Goal: Find specific page/section: Find specific page/section

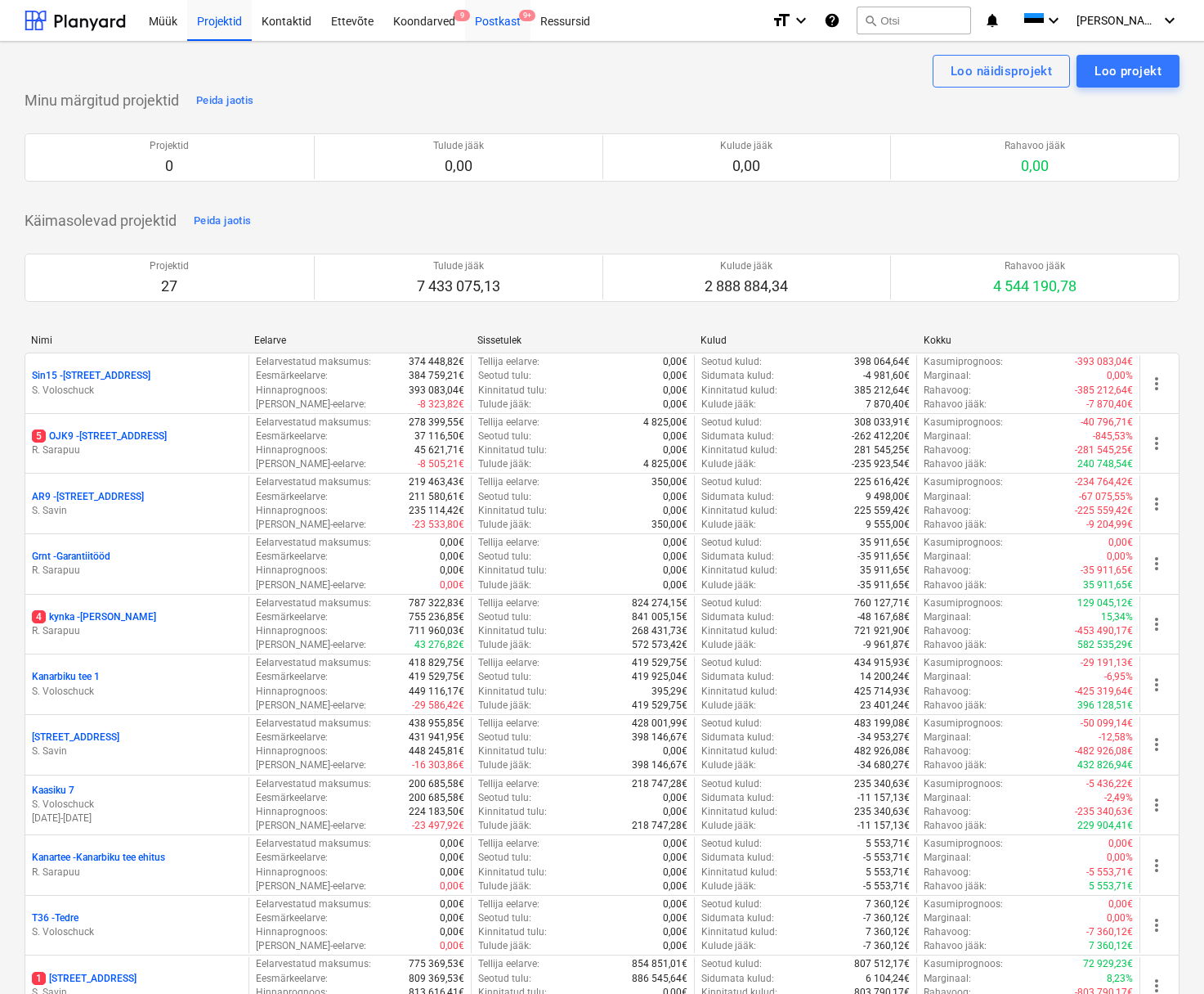
click at [488, 24] on div "Postkast 9+" at bounding box center [497, 20] width 65 height 42
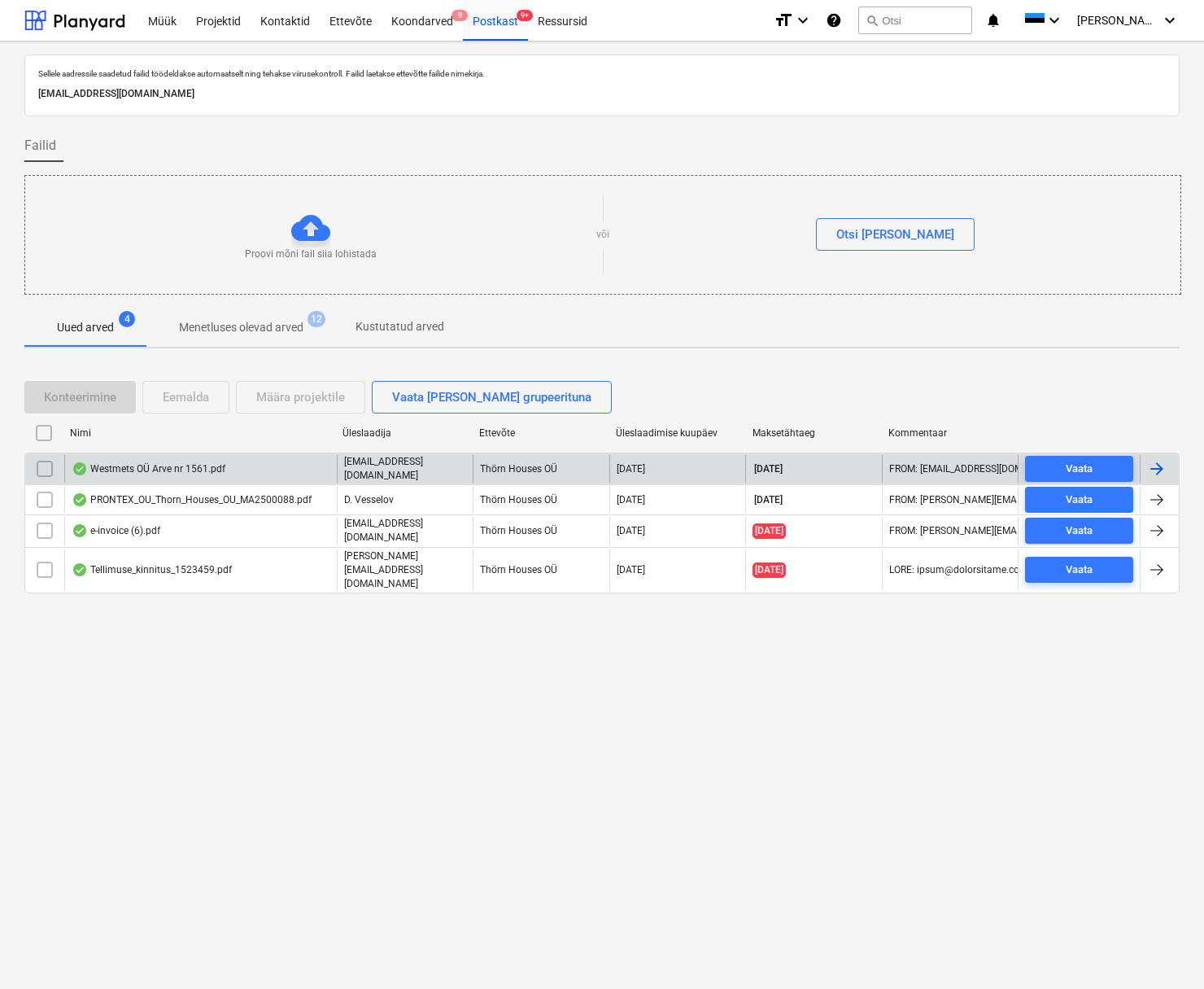
click at [124, 469] on div "Westmets OÜ Arve nr 1561.pdf" at bounding box center [149, 468] width 154 height 13
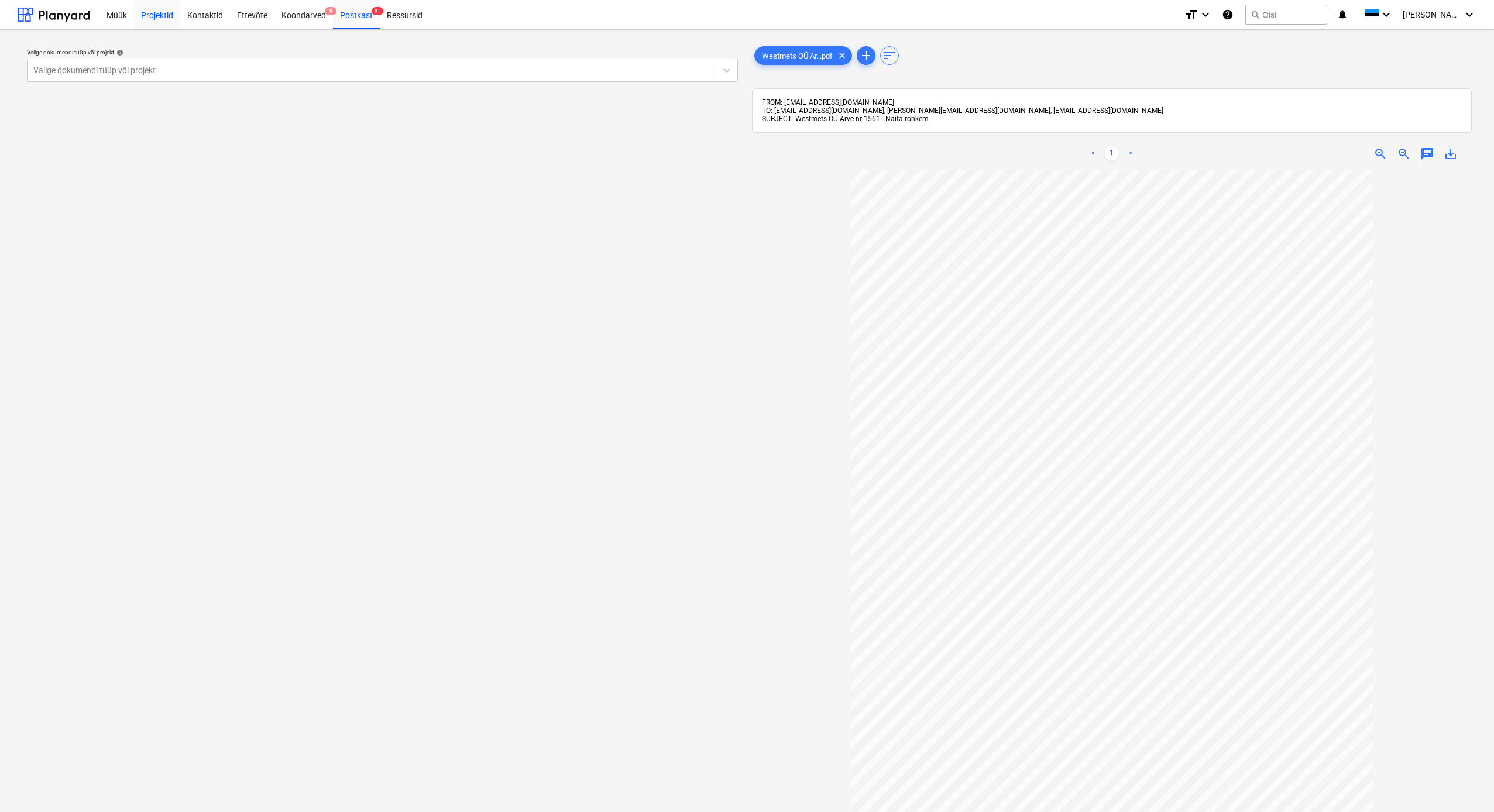
click at [157, 12] on div "Projektid" at bounding box center [157, 14] width 46 height 30
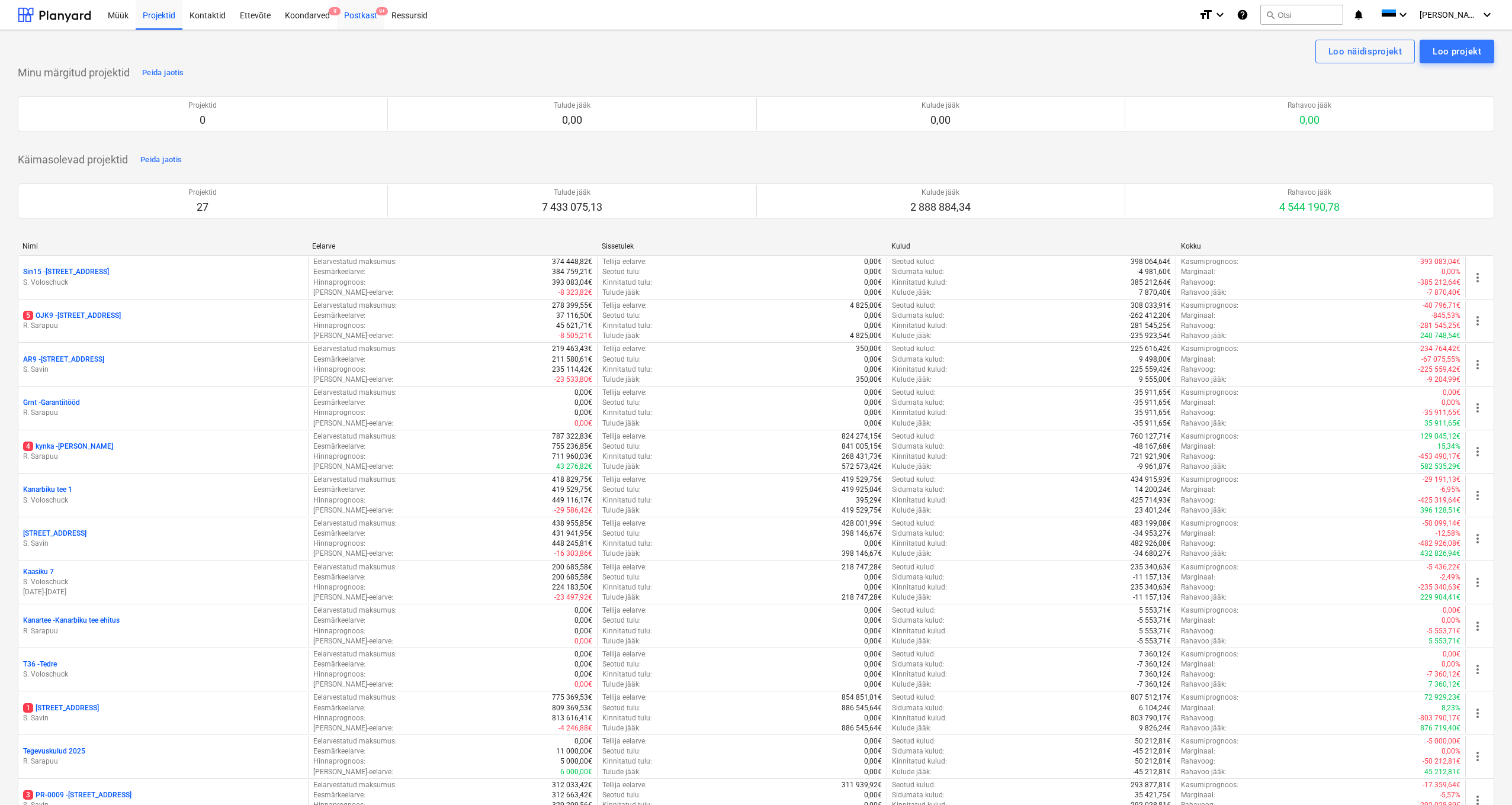
click at [361, 18] on div "Postkast 9+" at bounding box center [360, 14] width 47 height 30
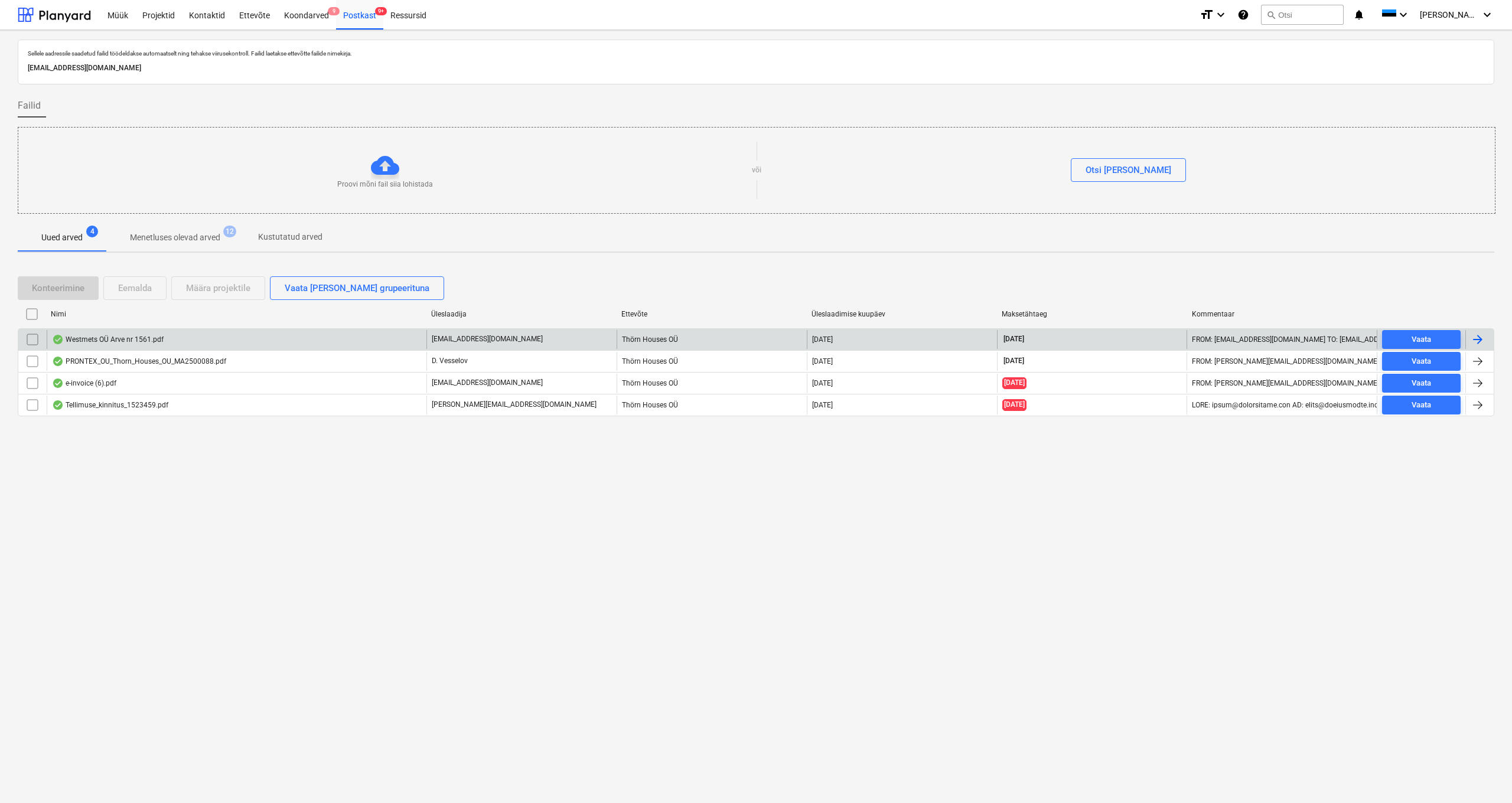
click at [94, 342] on div "Westmets OÜ Arve nr 1561.pdf" at bounding box center [108, 339] width 112 height 9
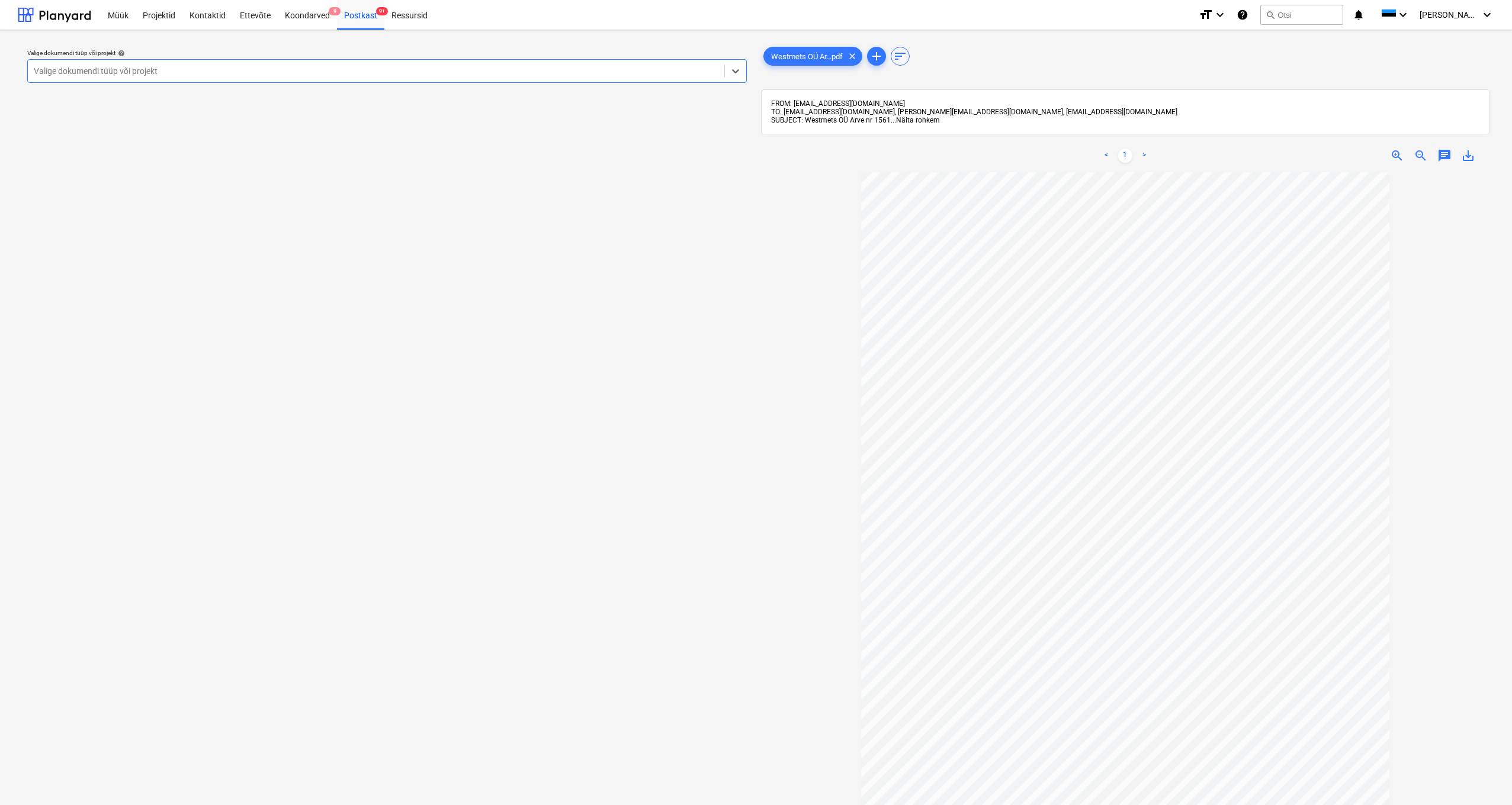
click at [876, 118] on span "Näita rohkem" at bounding box center [918, 120] width 44 height 8
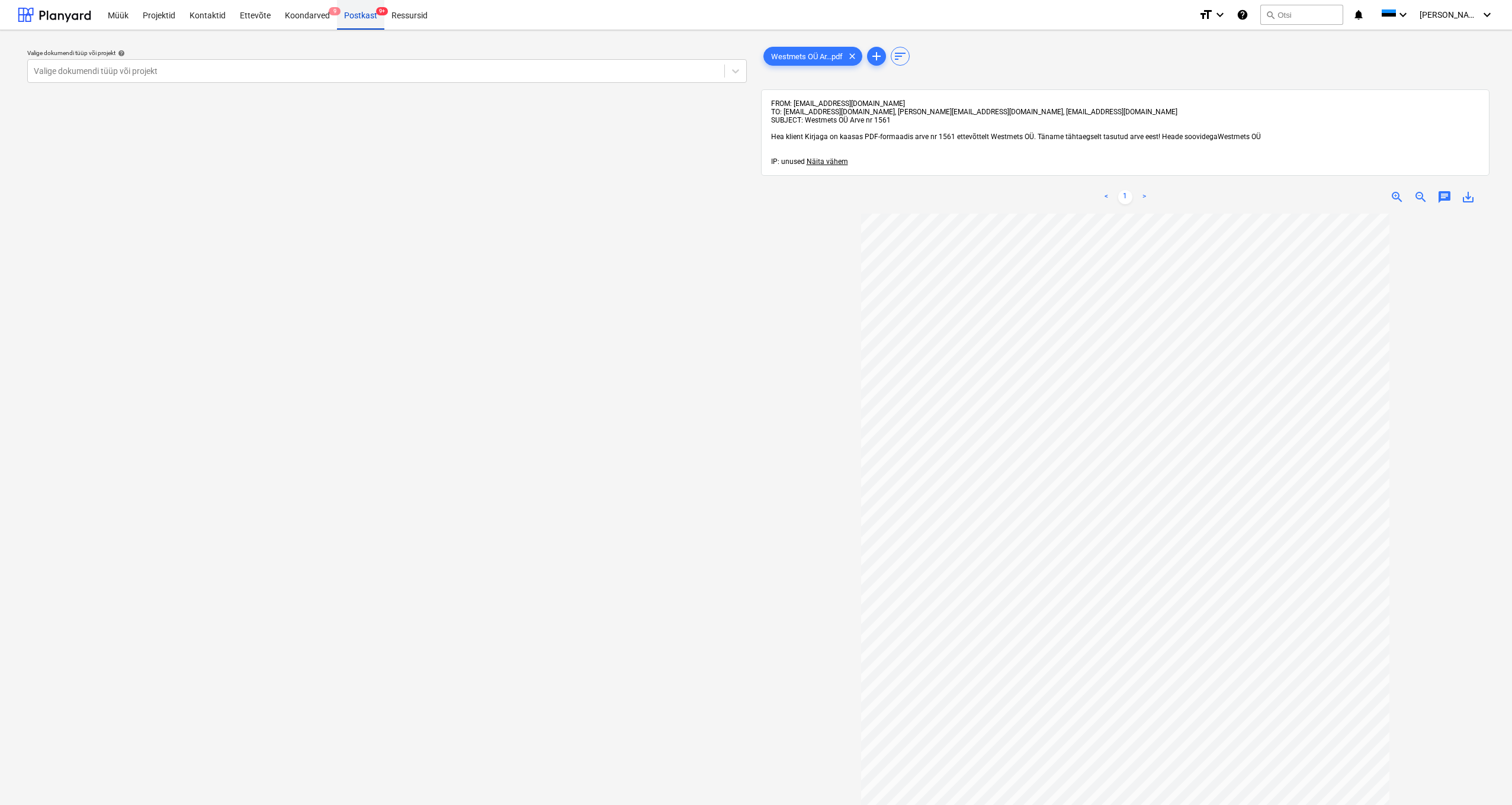
click at [353, 10] on div "Postkast 9+" at bounding box center [360, 14] width 47 height 30
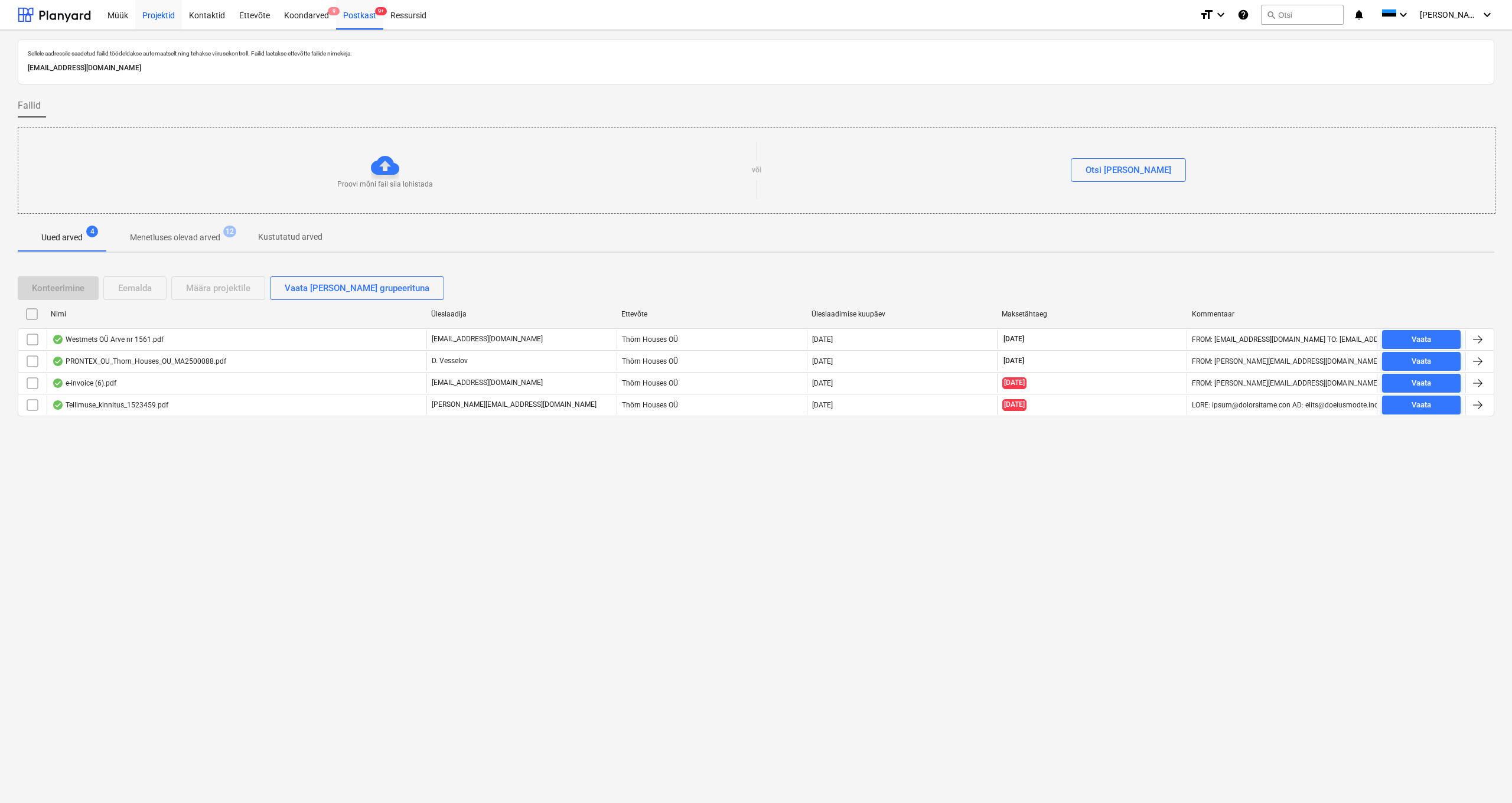
click at [154, 14] on div "Projektid" at bounding box center [158, 14] width 46 height 30
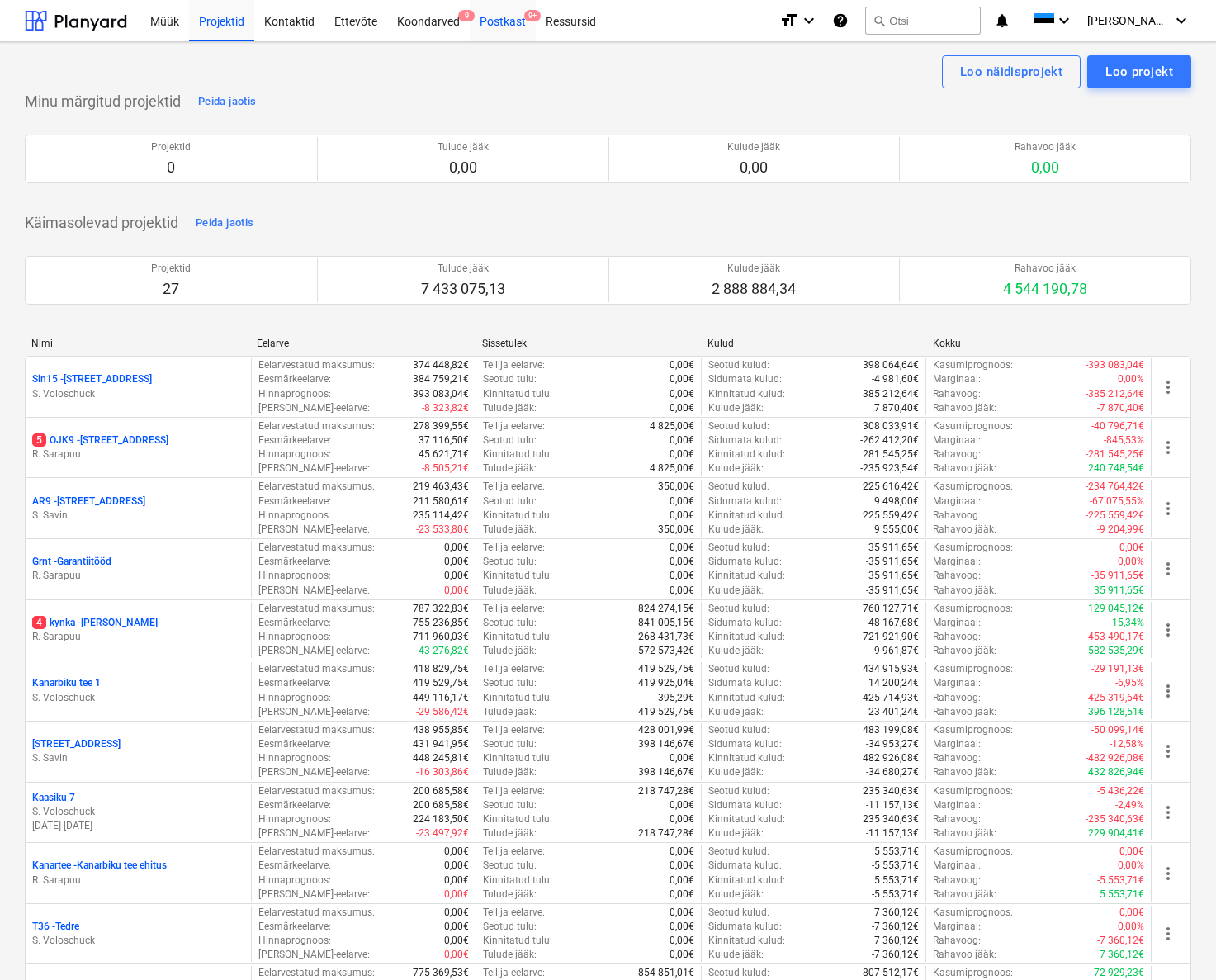
click at [494, 18] on div "Postkast 9+" at bounding box center [502, 20] width 66 height 42
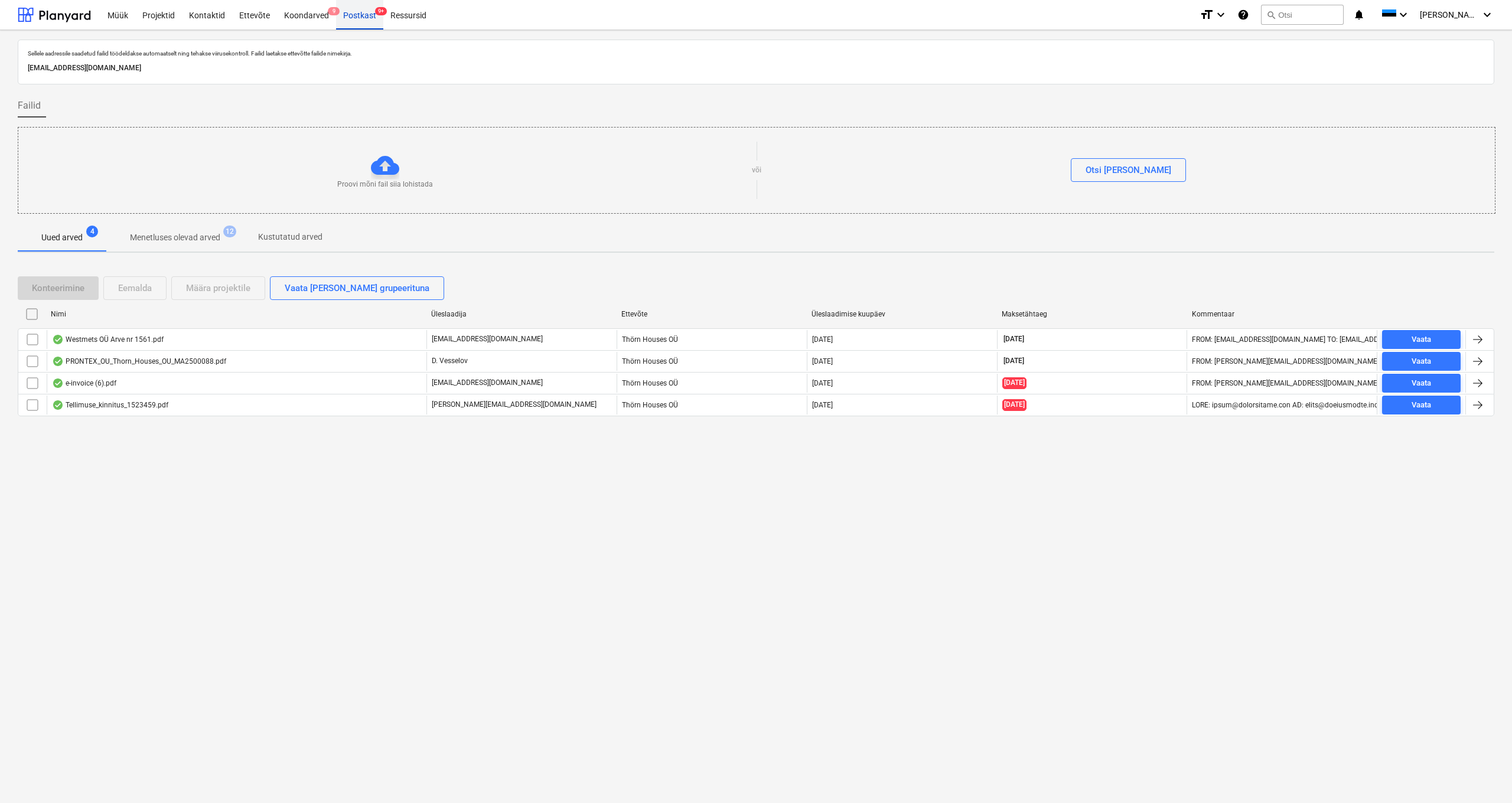
click at [356, 15] on div "Postkast 9+" at bounding box center [359, 14] width 47 height 30
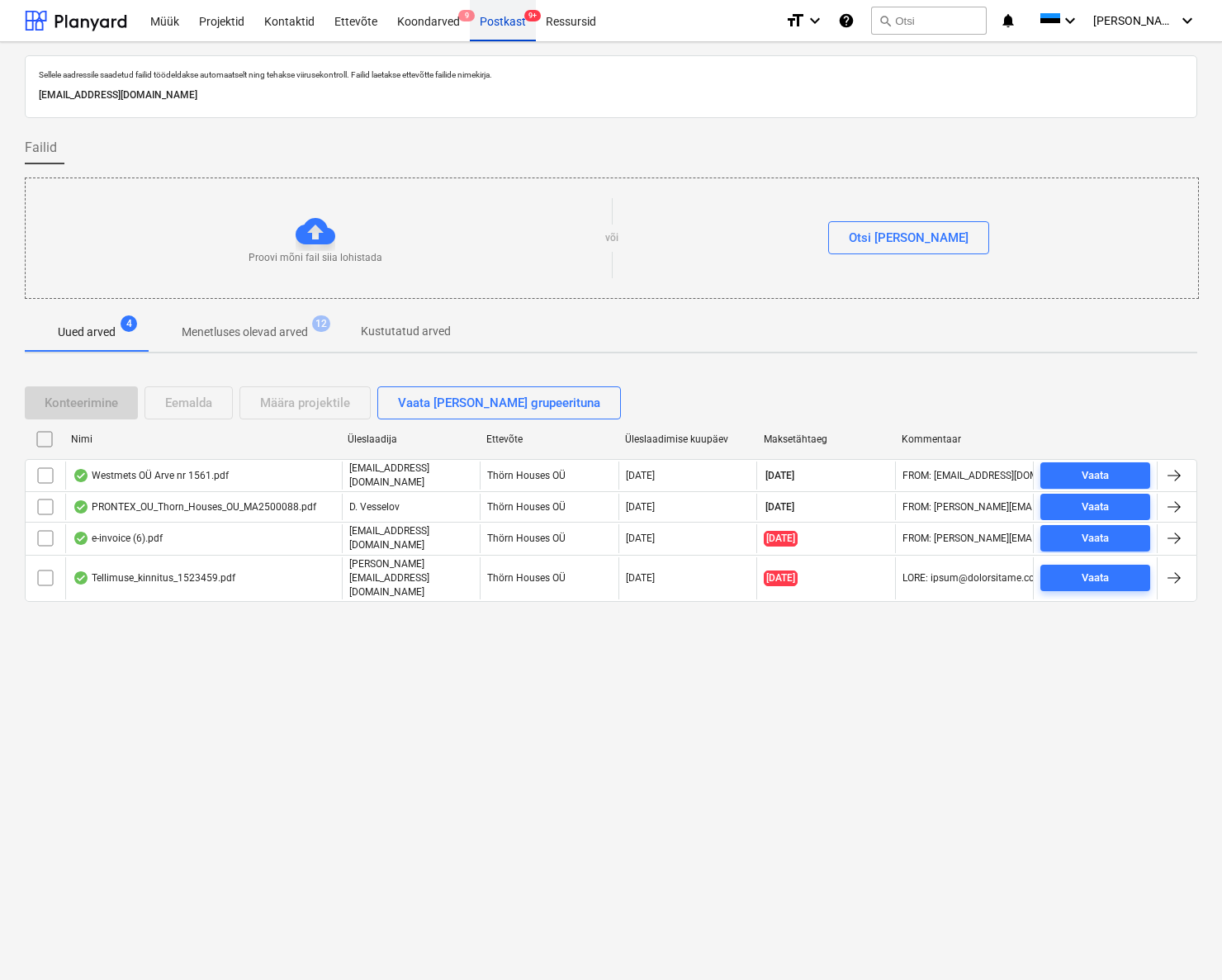
click at [509, 18] on div "Postkast 9+" at bounding box center [502, 20] width 66 height 42
click at [216, 20] on div "Projektid" at bounding box center [221, 20] width 65 height 42
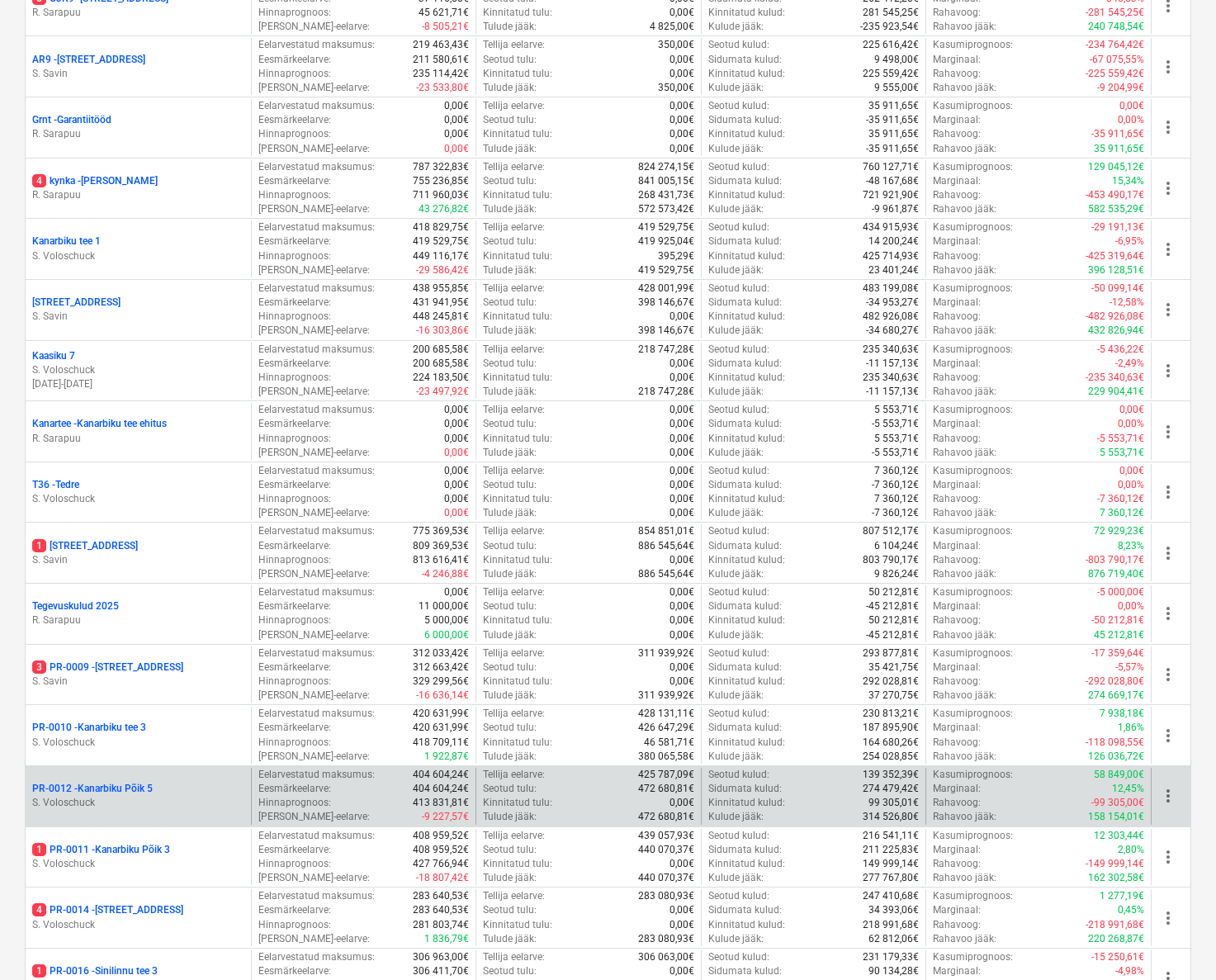
scroll to position [626, 0]
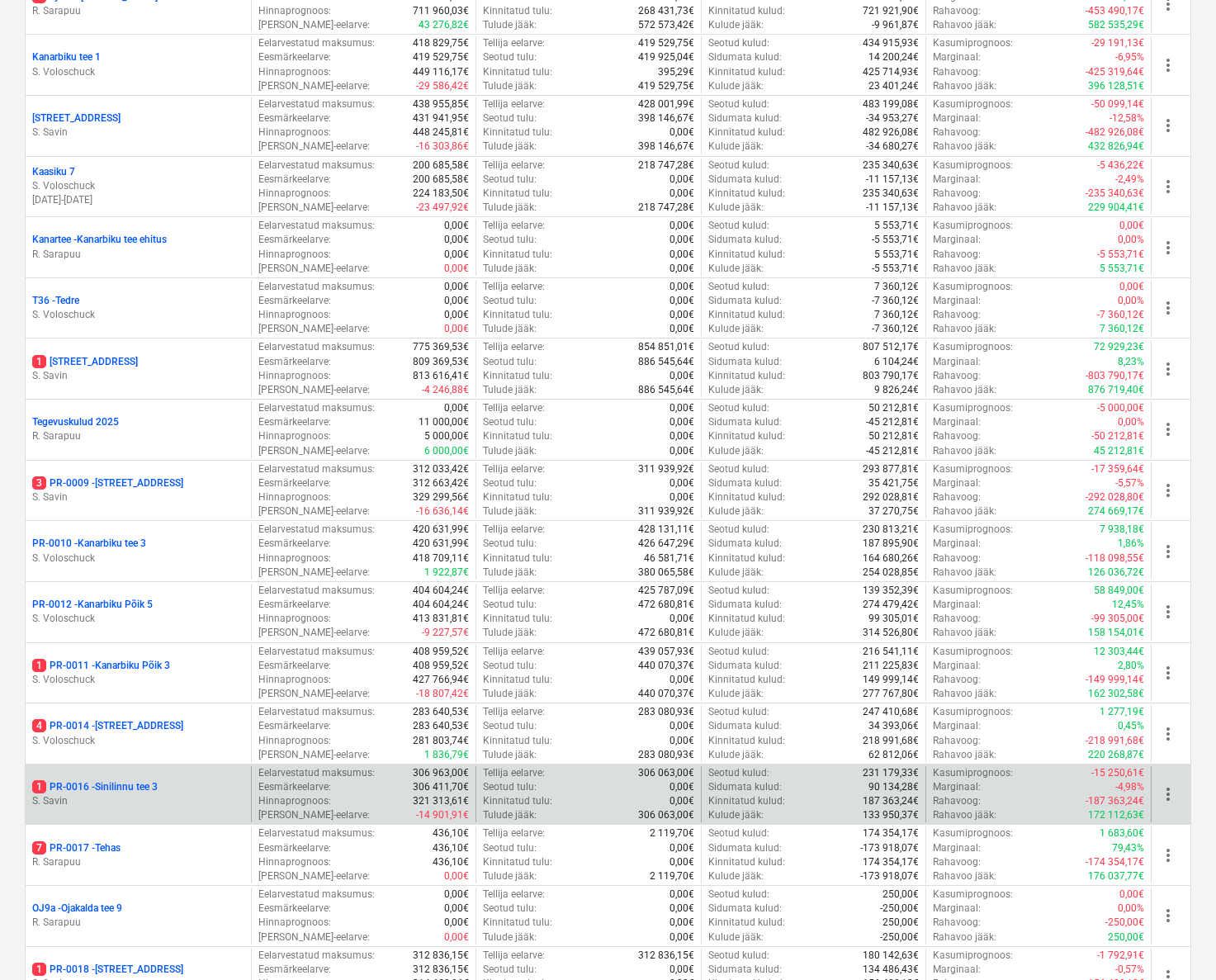
click at [137, 795] on p "S. Savin" at bounding box center [139, 802] width 212 height 14
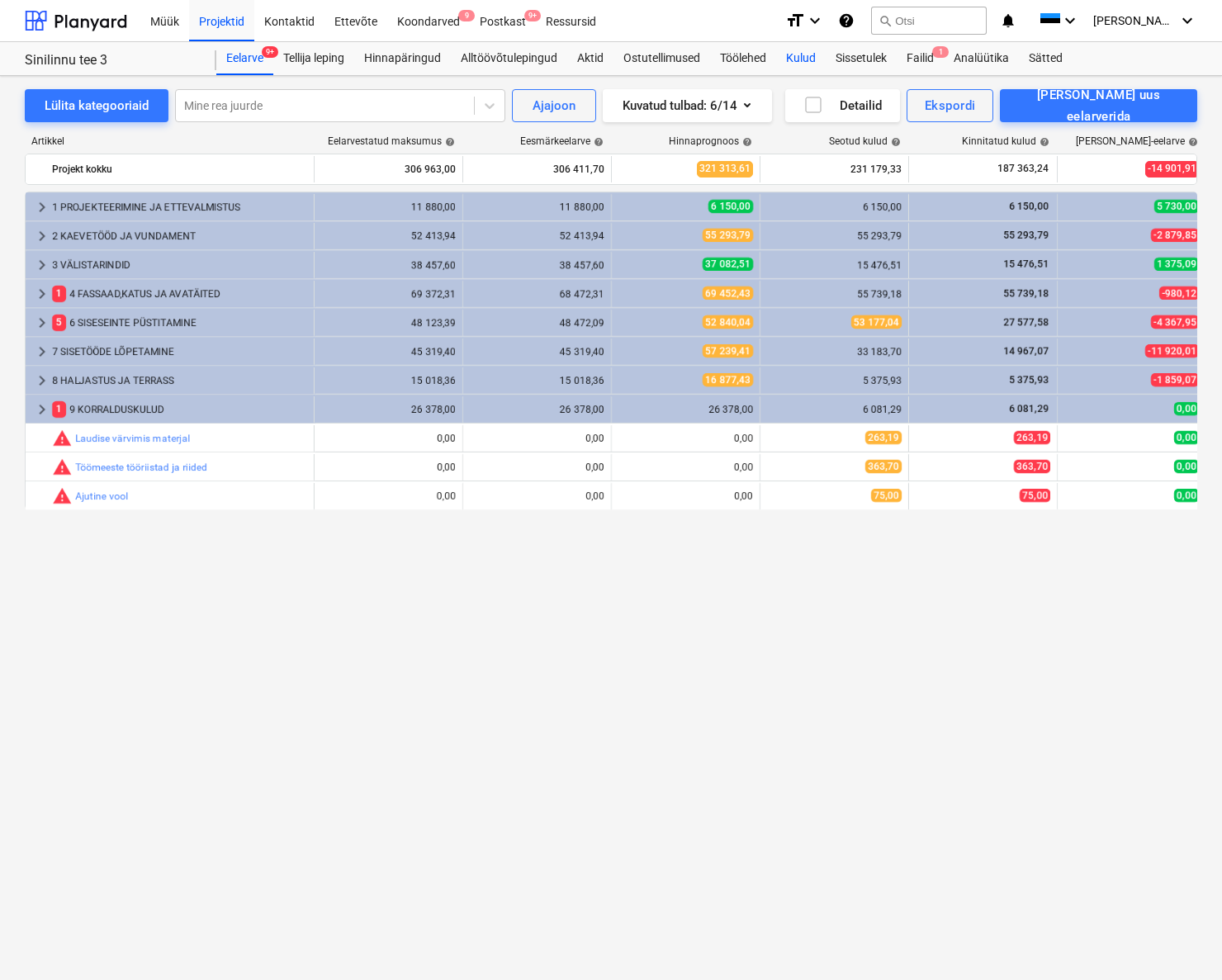
click at [812, 57] on div "Kulud" at bounding box center [801, 59] width 49 height 33
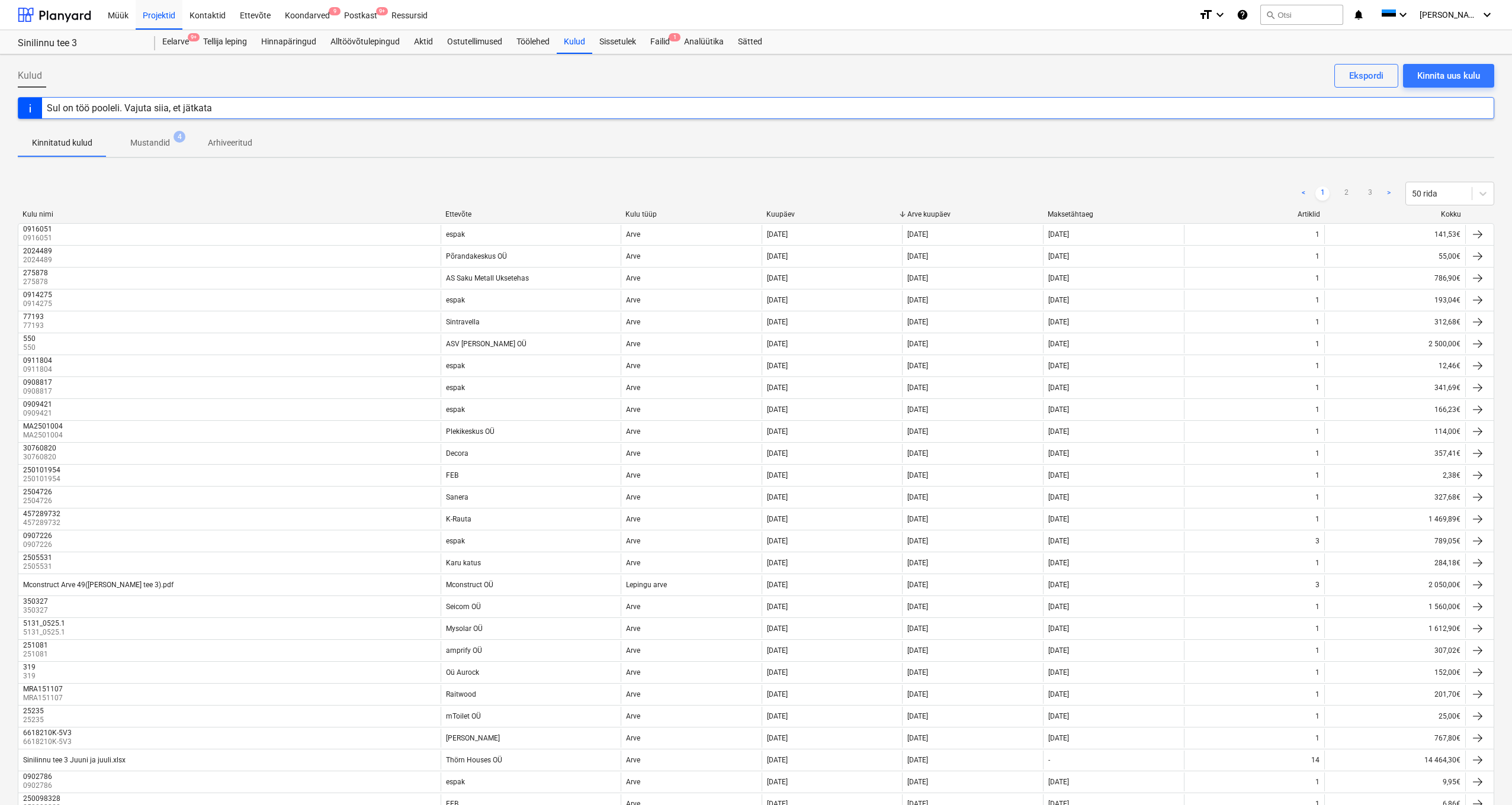
click at [451, 215] on div at bounding box center [441, 214] width 21 height 8
click at [457, 213] on div "Ettevõte" at bounding box center [530, 214] width 171 height 8
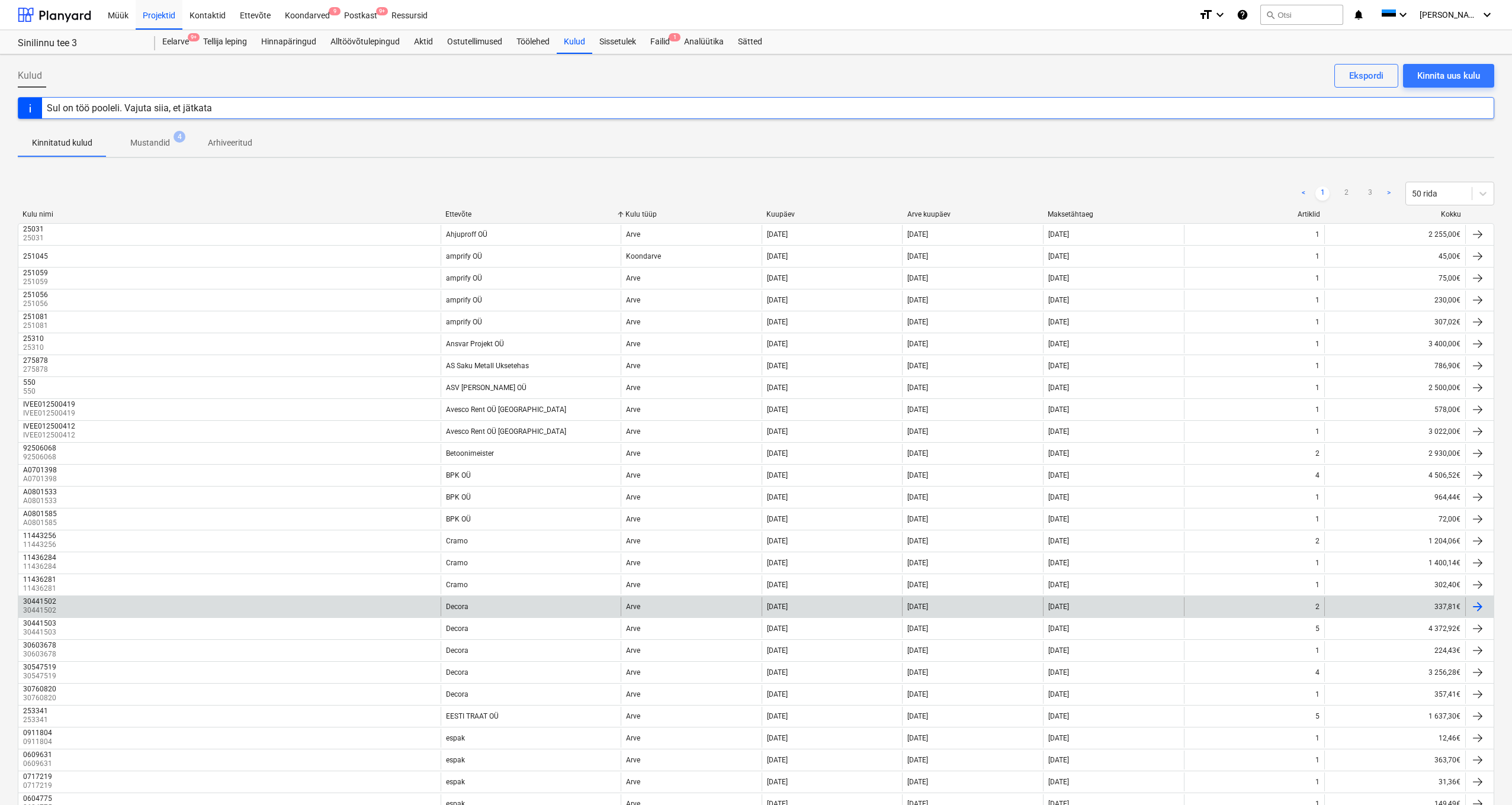
scroll to position [580, 0]
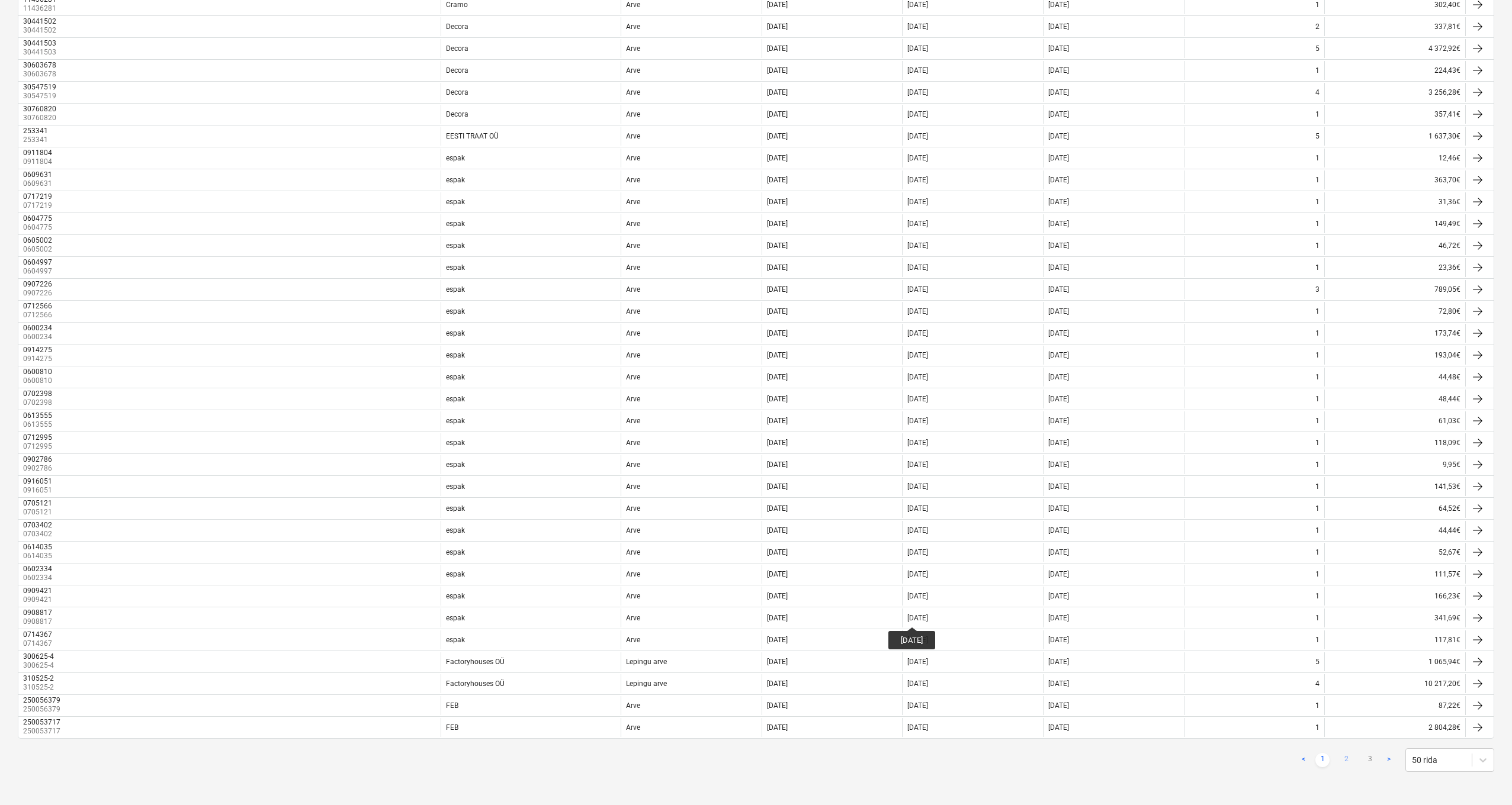
click at [876, 702] on link "2" at bounding box center [1346, 760] width 14 height 14
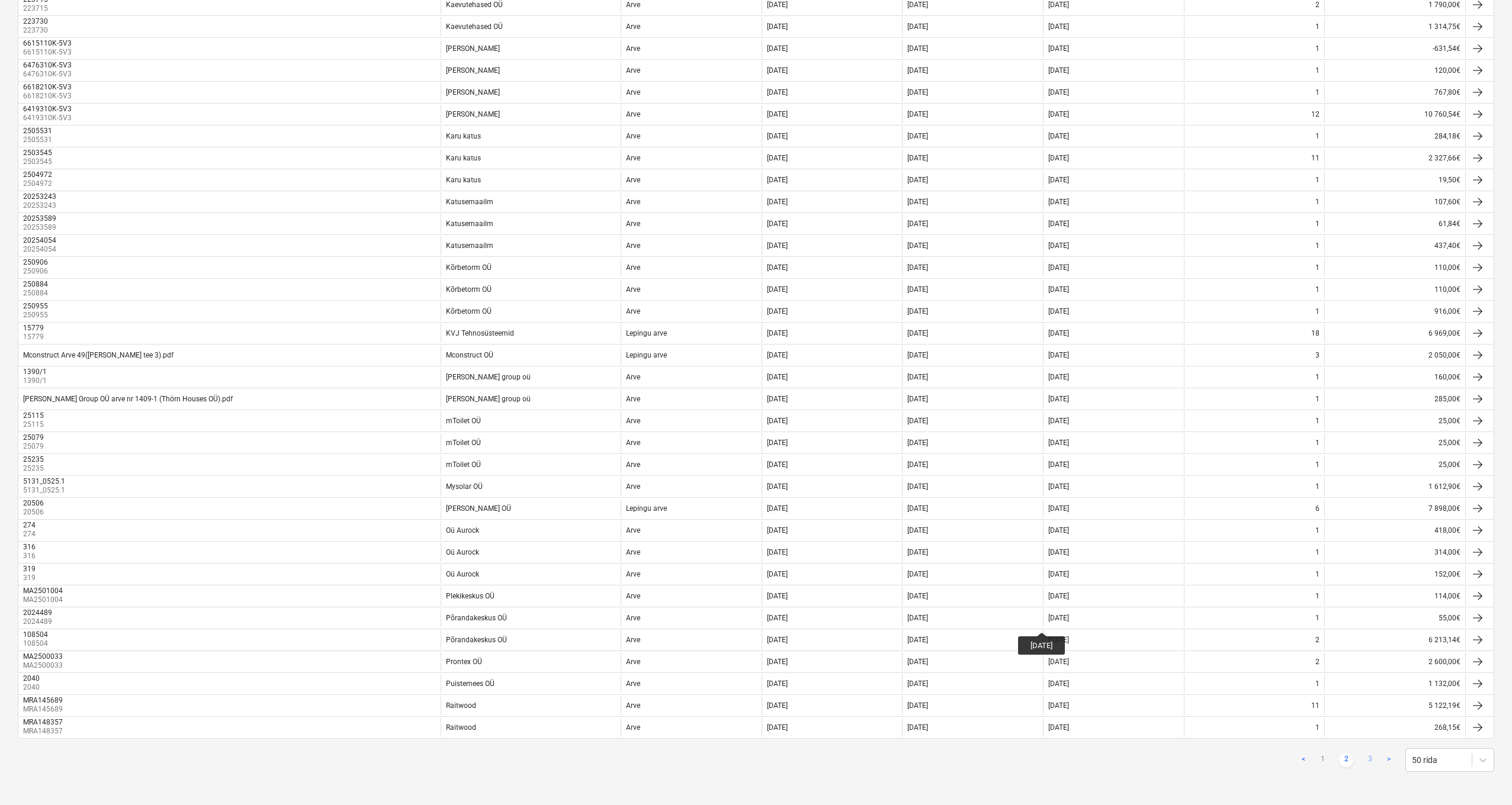
click at [876, 702] on link "3" at bounding box center [1370, 760] width 14 height 14
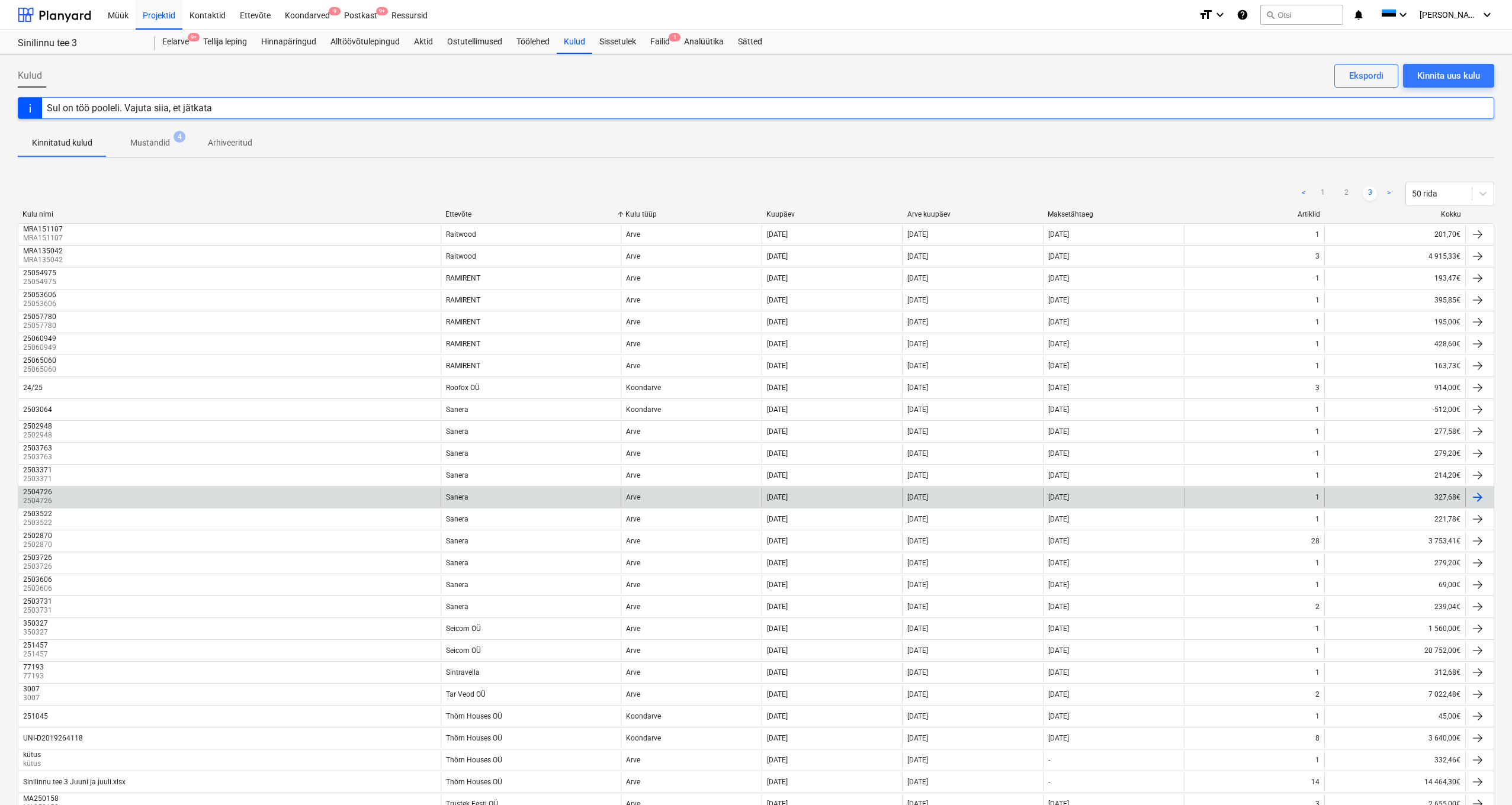
scroll to position [230, 0]
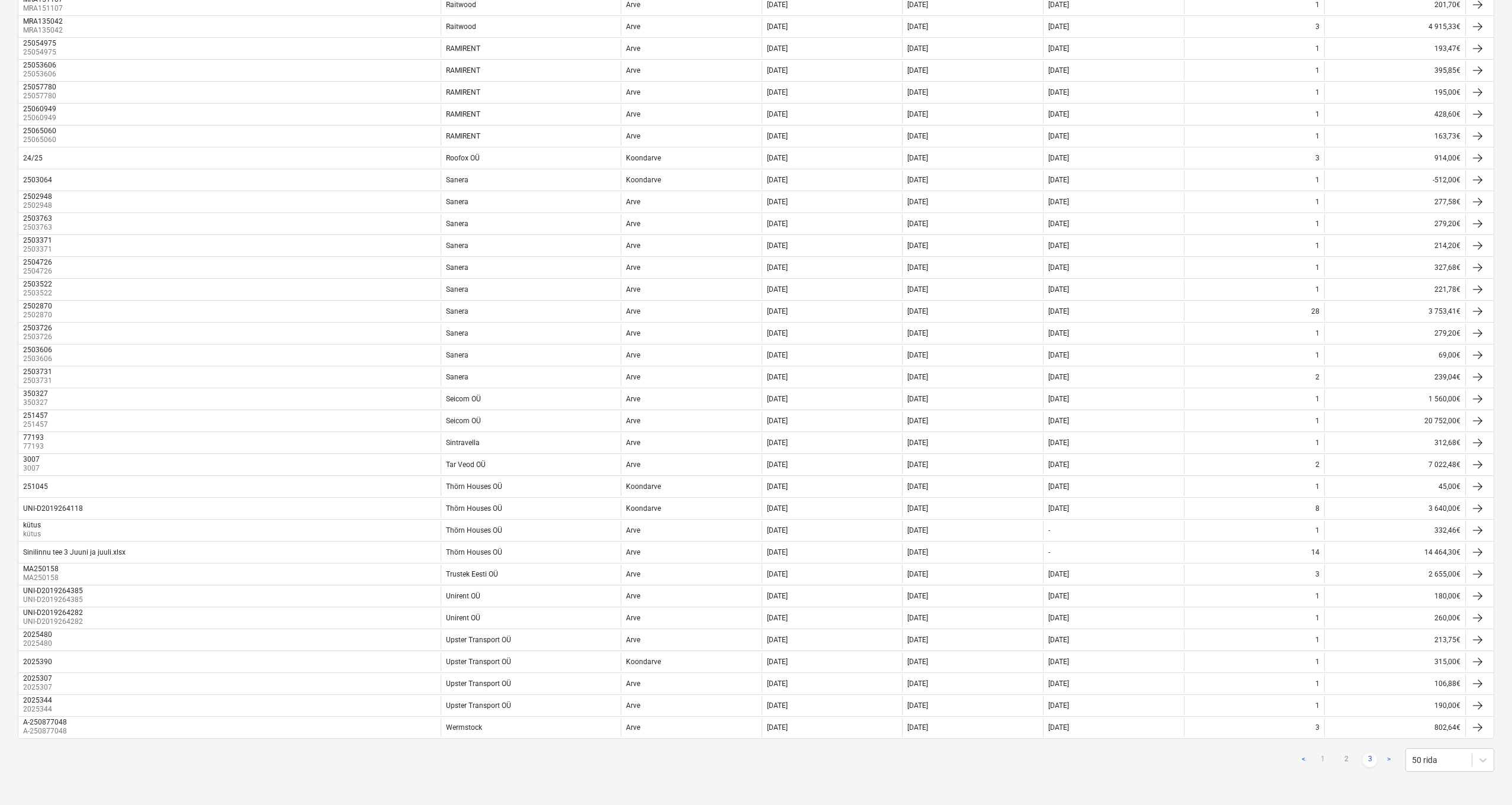
click at [876, 702] on link "1" at bounding box center [1322, 760] width 14 height 14
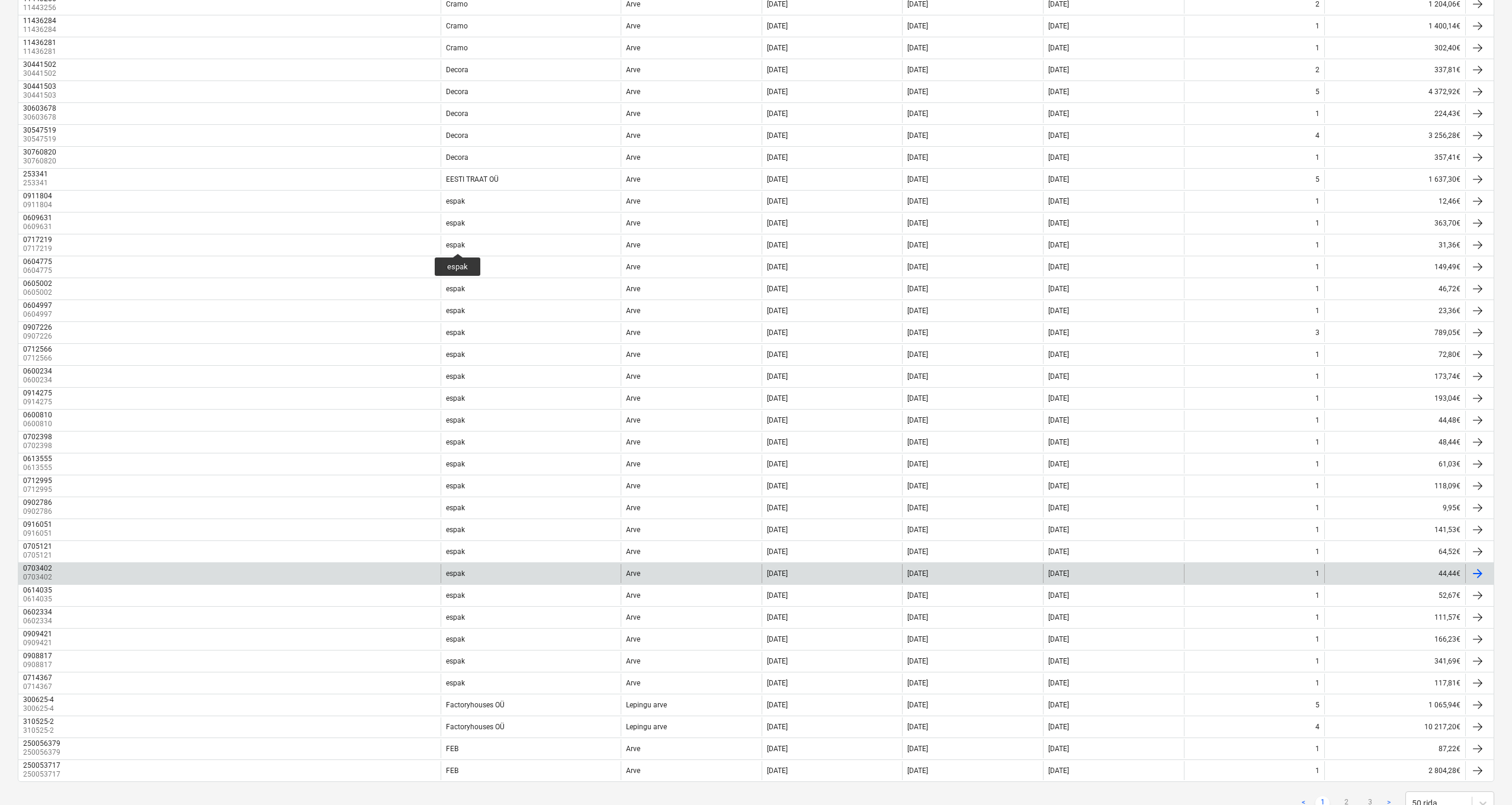
scroll to position [580, 0]
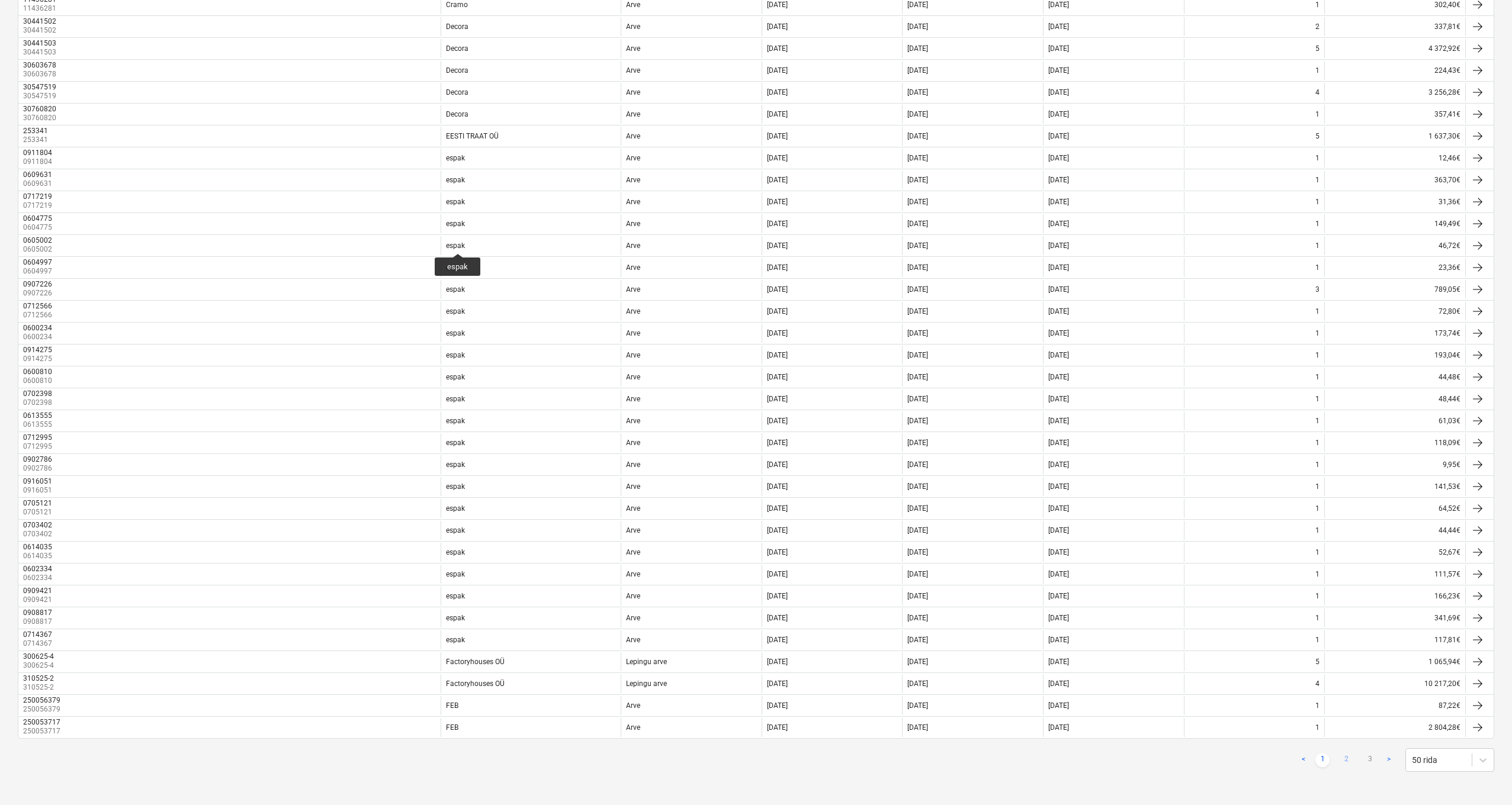
click at [876, 702] on link "2" at bounding box center [1346, 760] width 14 height 14
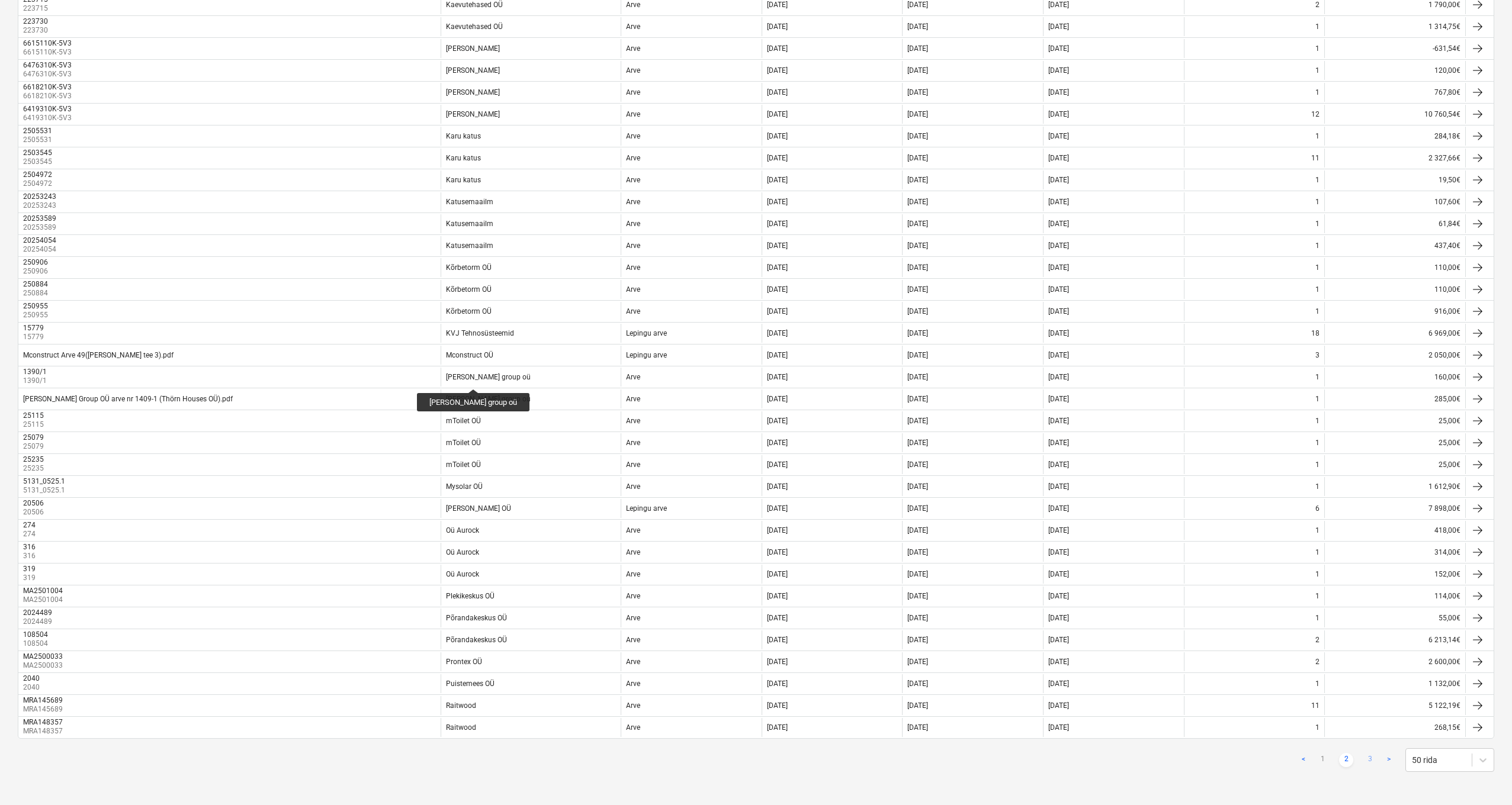
click at [876, 702] on link "3" at bounding box center [1370, 760] width 14 height 14
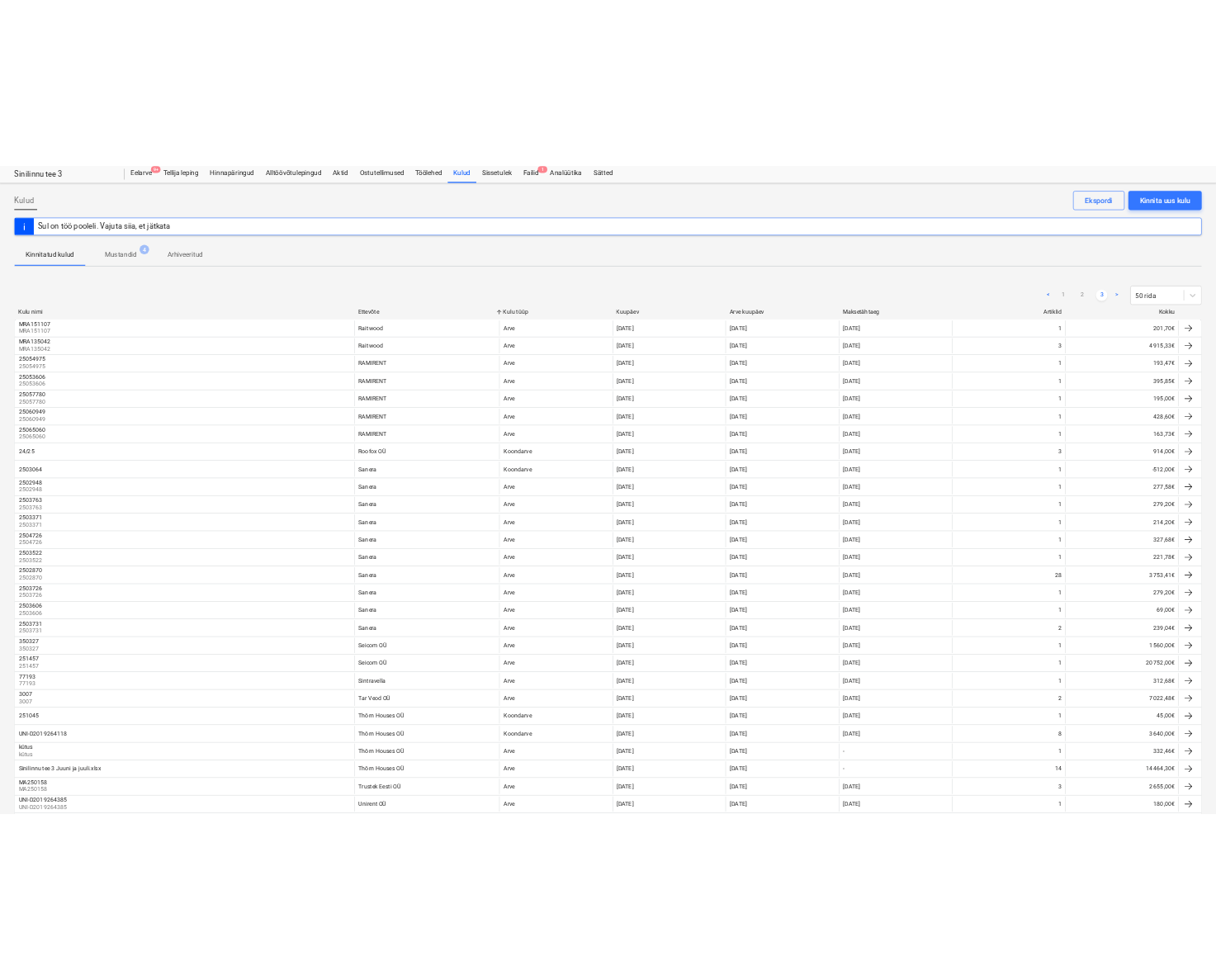
scroll to position [0, 0]
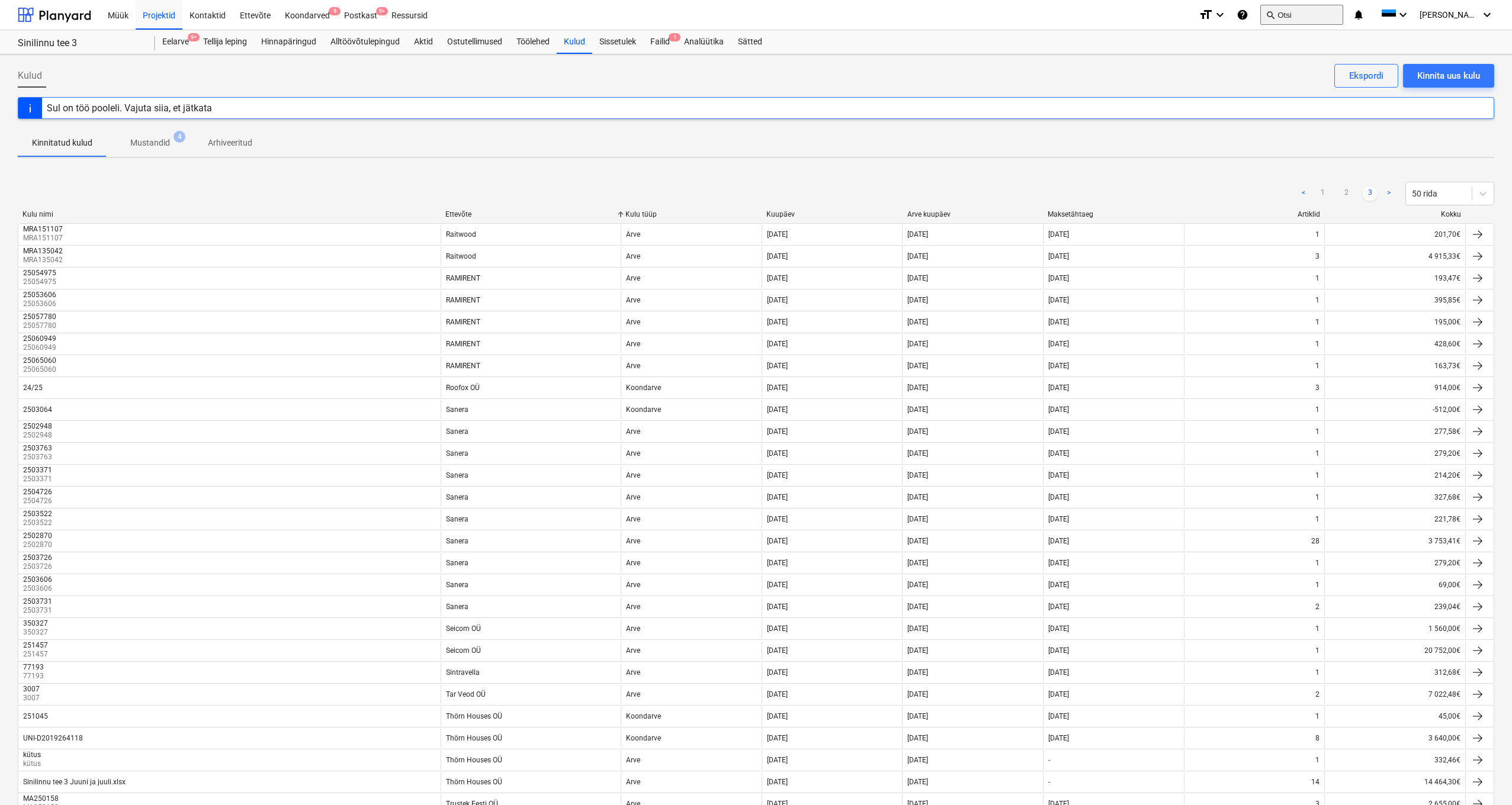
click at [876, 15] on button "search Otsi" at bounding box center [1302, 15] width 83 height 20
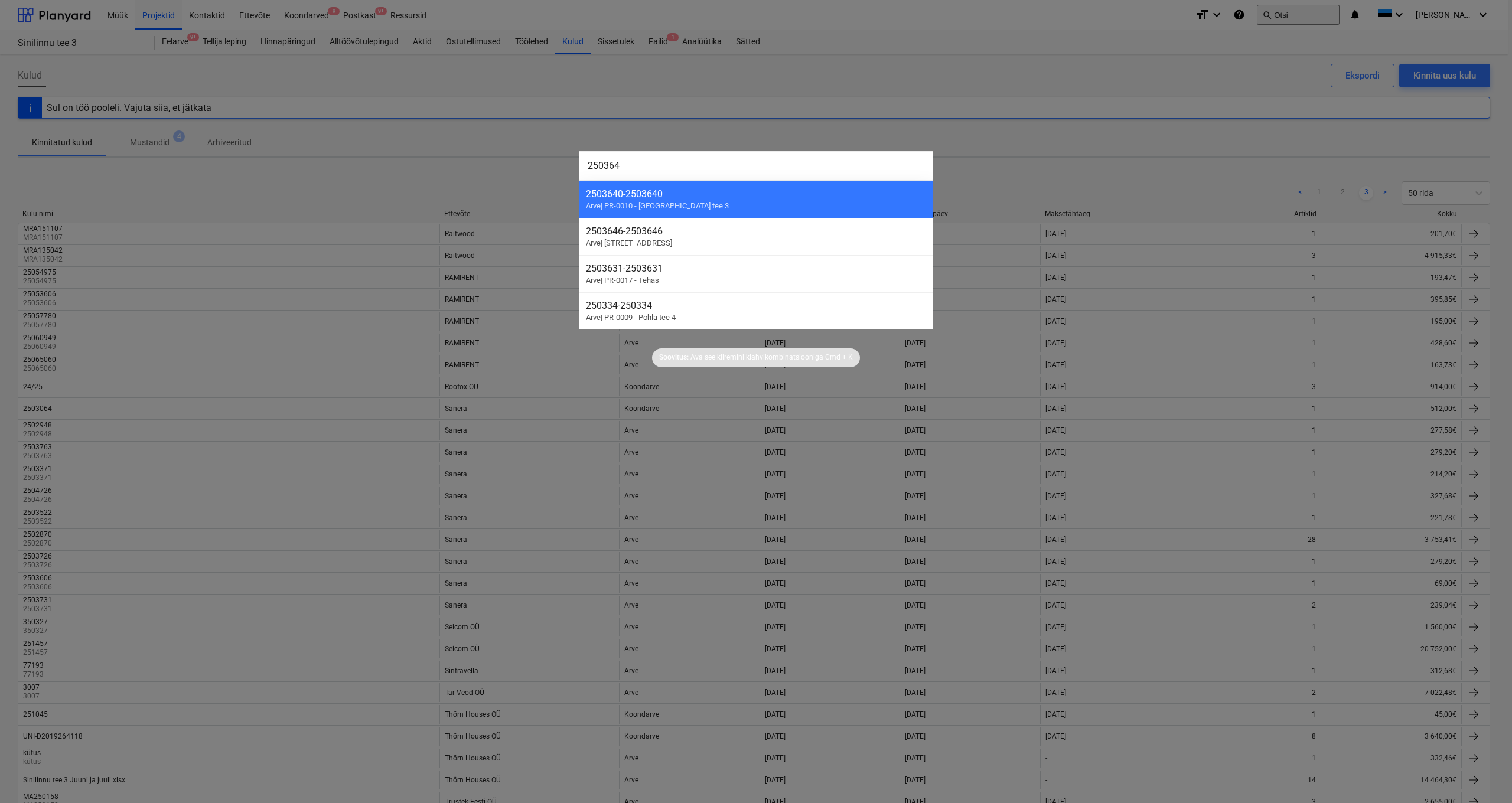
type input "2503640"
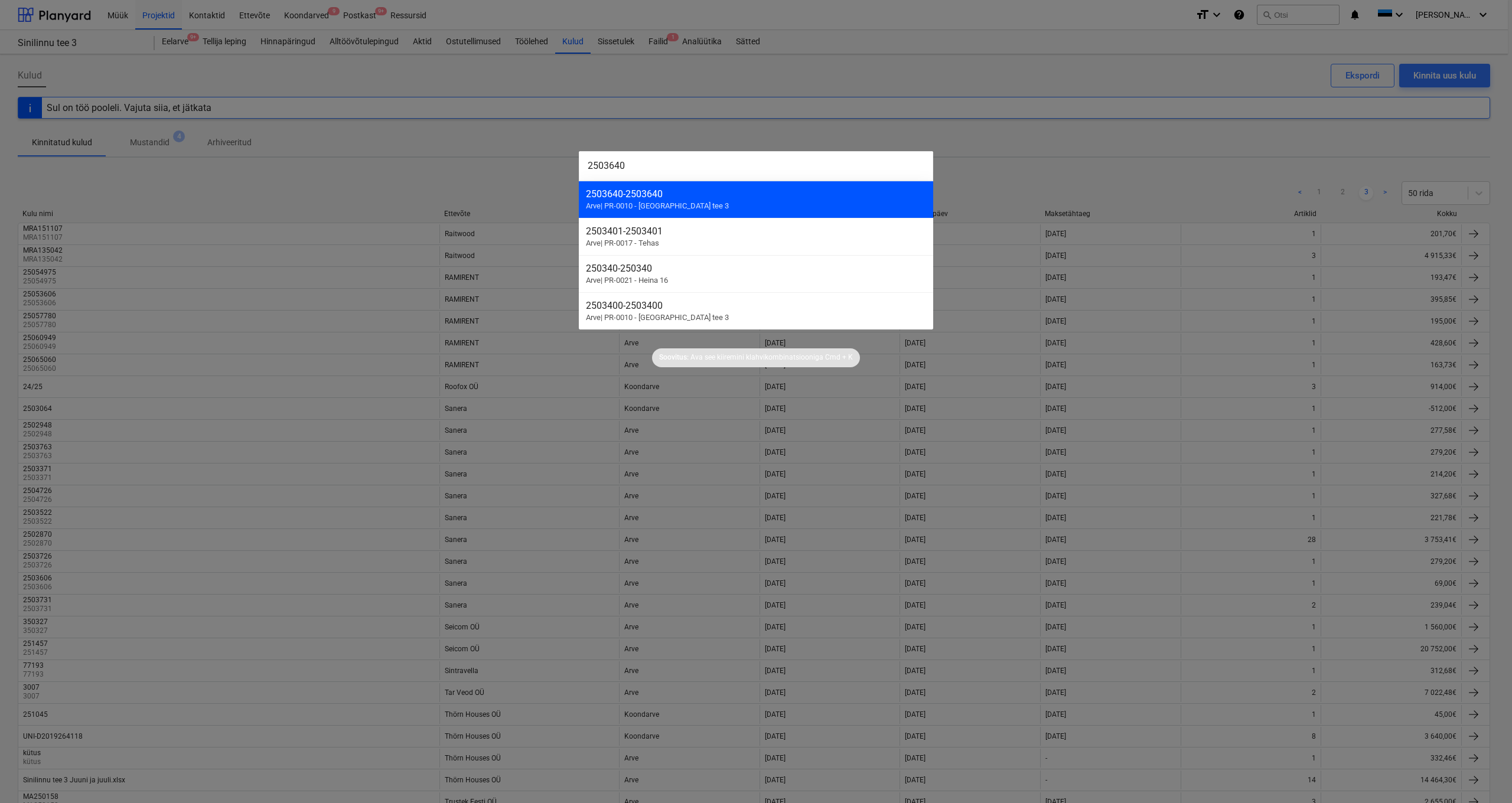
click at [649, 196] on div "2503640 - 2503640" at bounding box center [756, 194] width 340 height 11
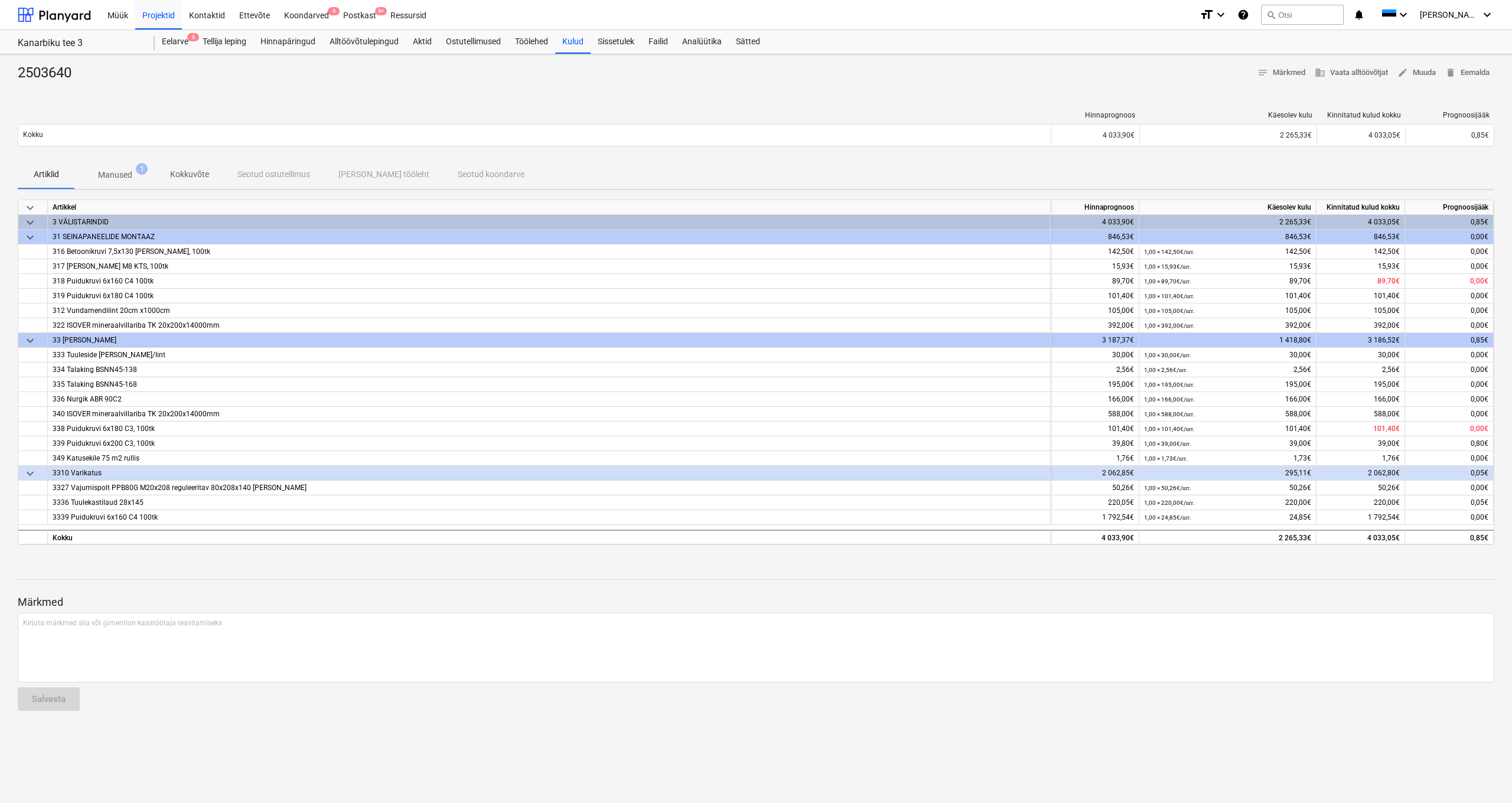
click at [126, 175] on p "Manused" at bounding box center [115, 175] width 35 height 13
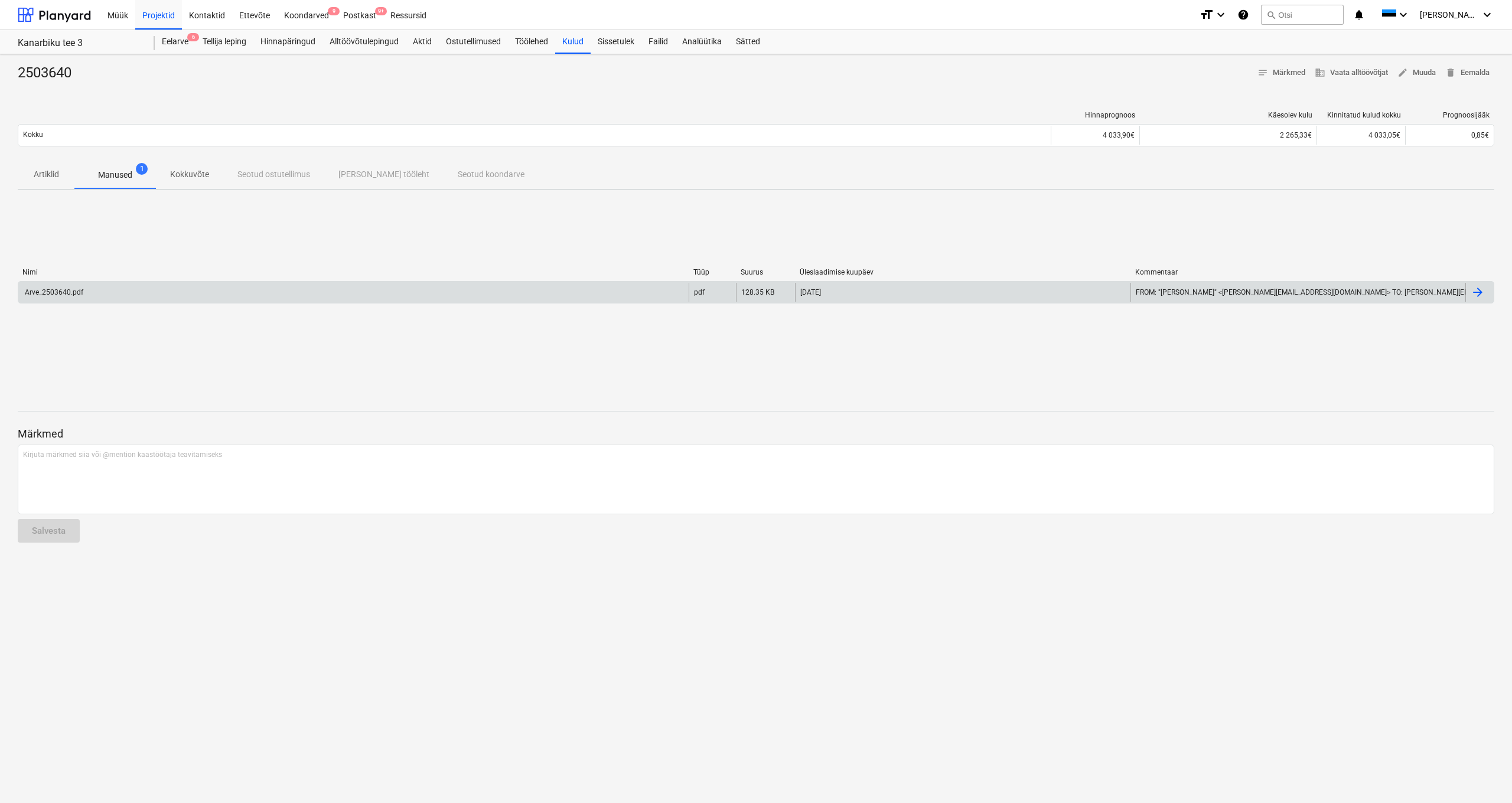
click at [73, 288] on div "Arve_2503640.pdf" at bounding box center [53, 292] width 60 height 8
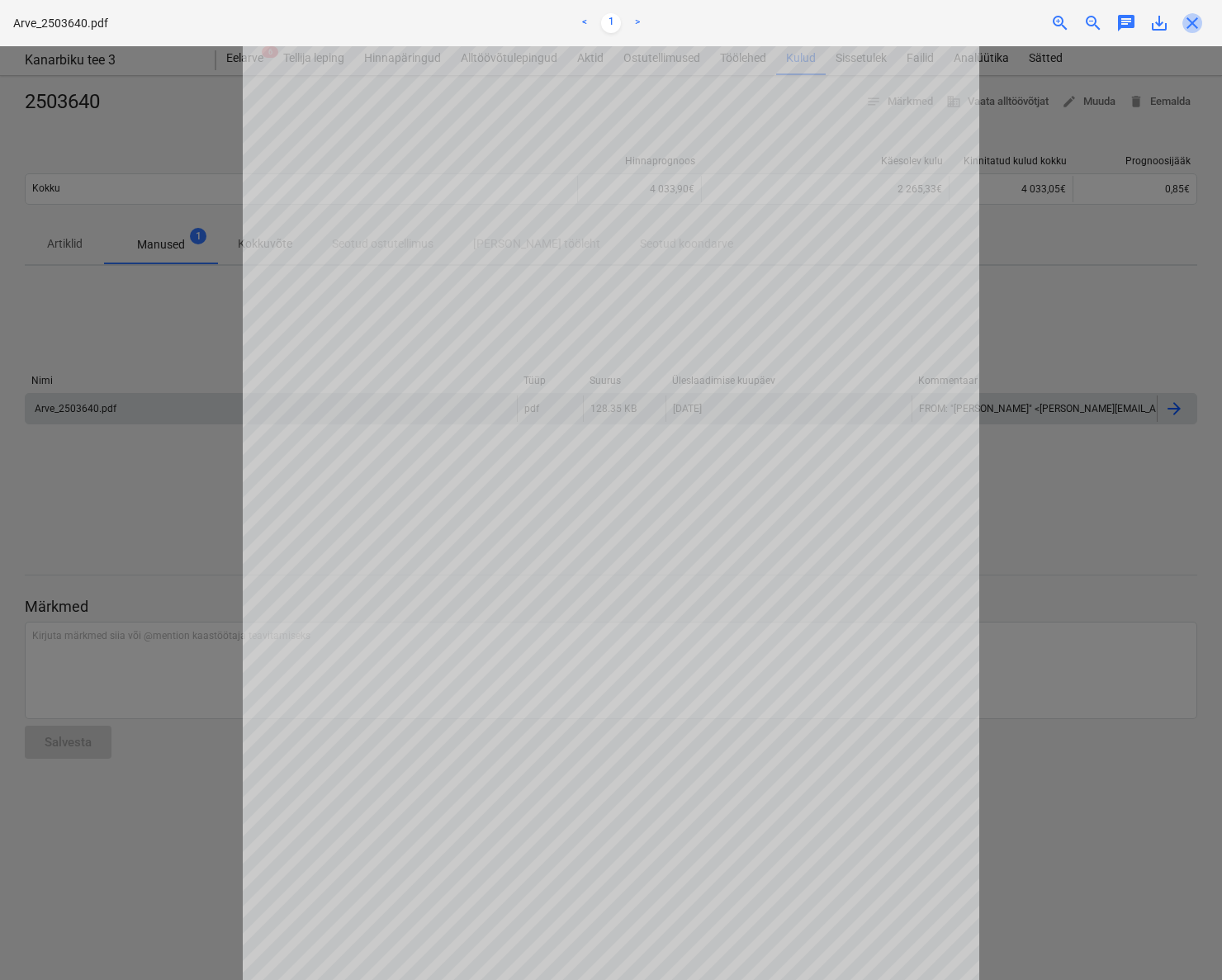
click at [1189, 27] on span "close" at bounding box center [1192, 23] width 20 height 20
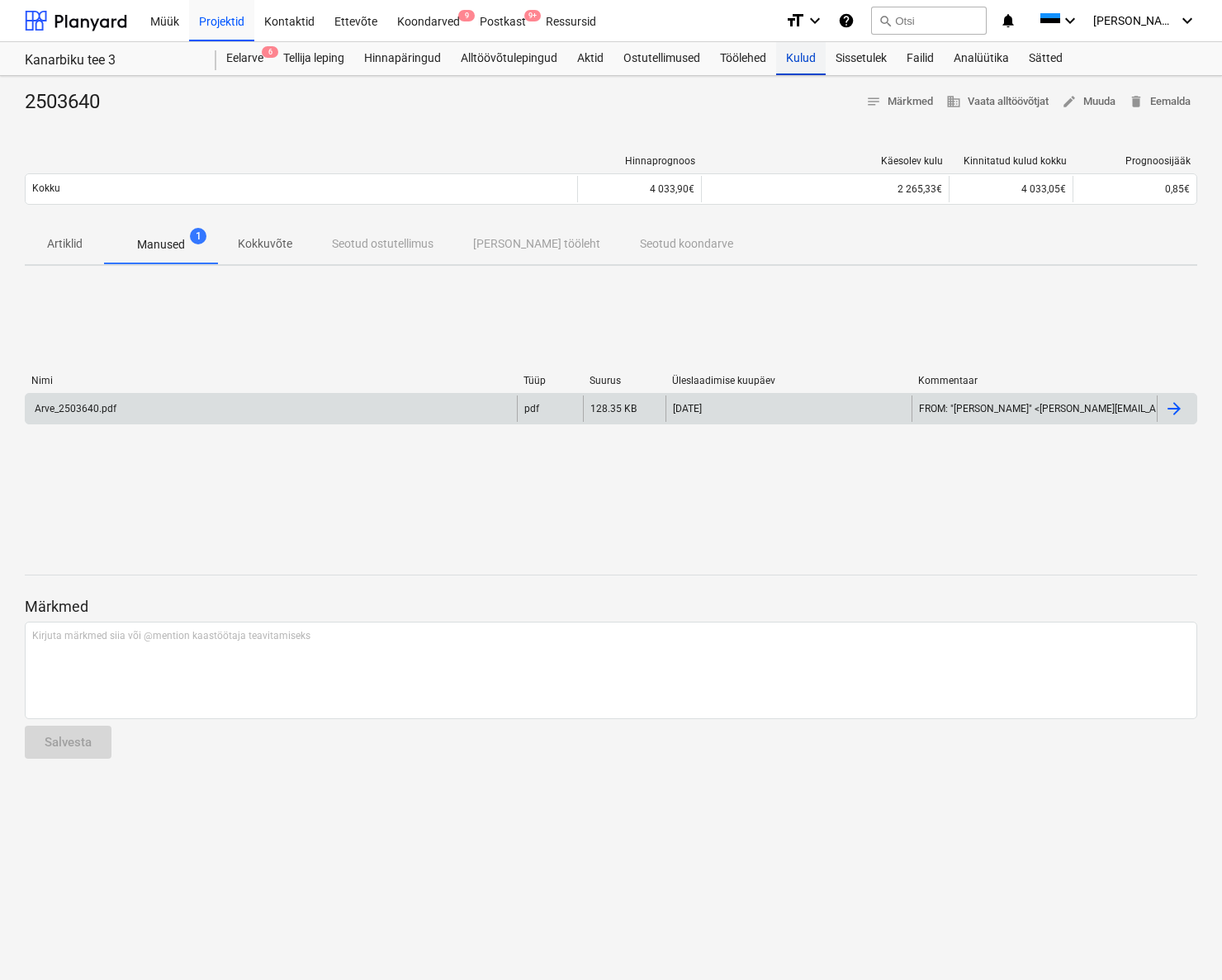
click at [804, 54] on div "Kulud" at bounding box center [801, 59] width 49 height 33
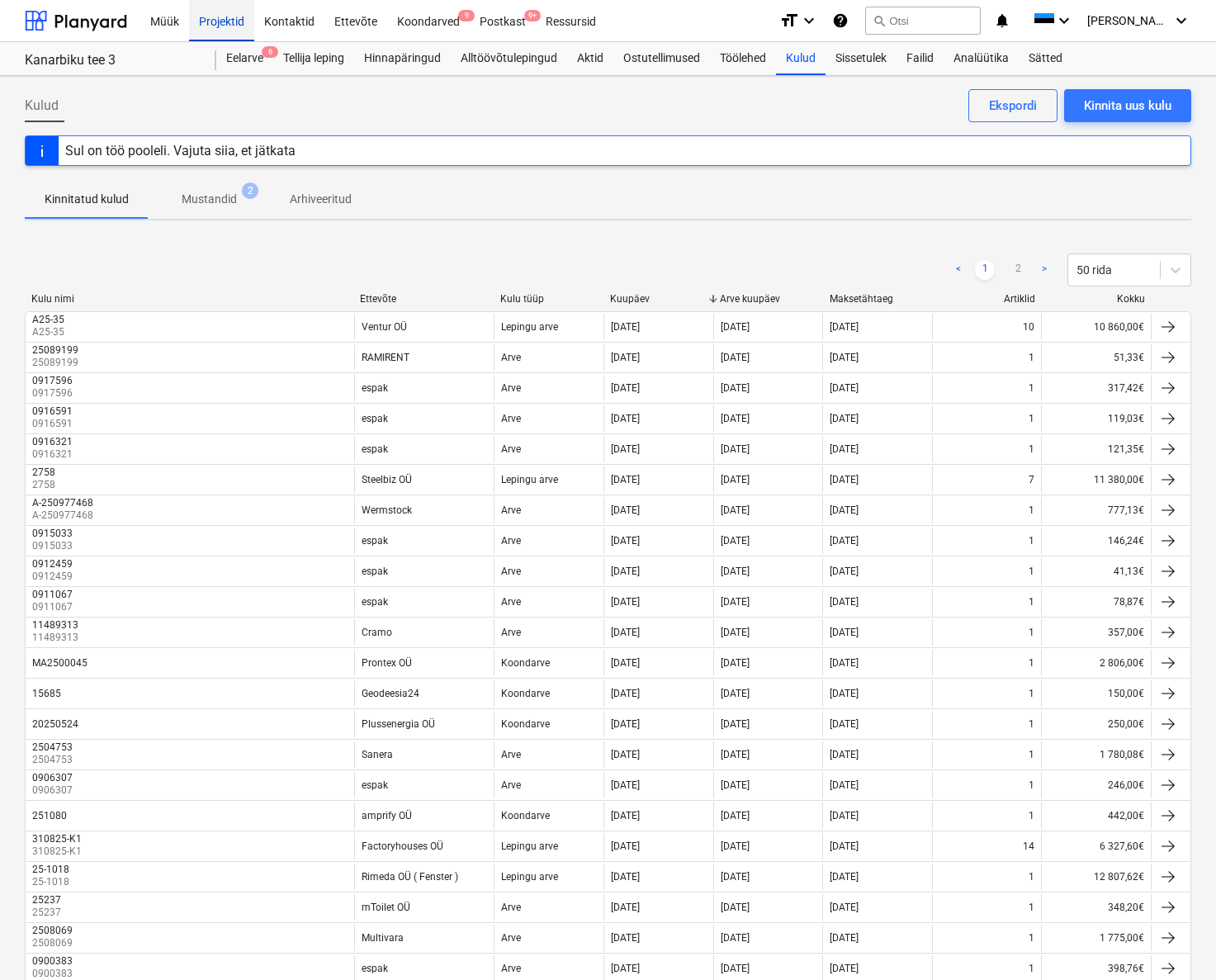
click at [228, 24] on div "Projektid" at bounding box center [221, 20] width 65 height 42
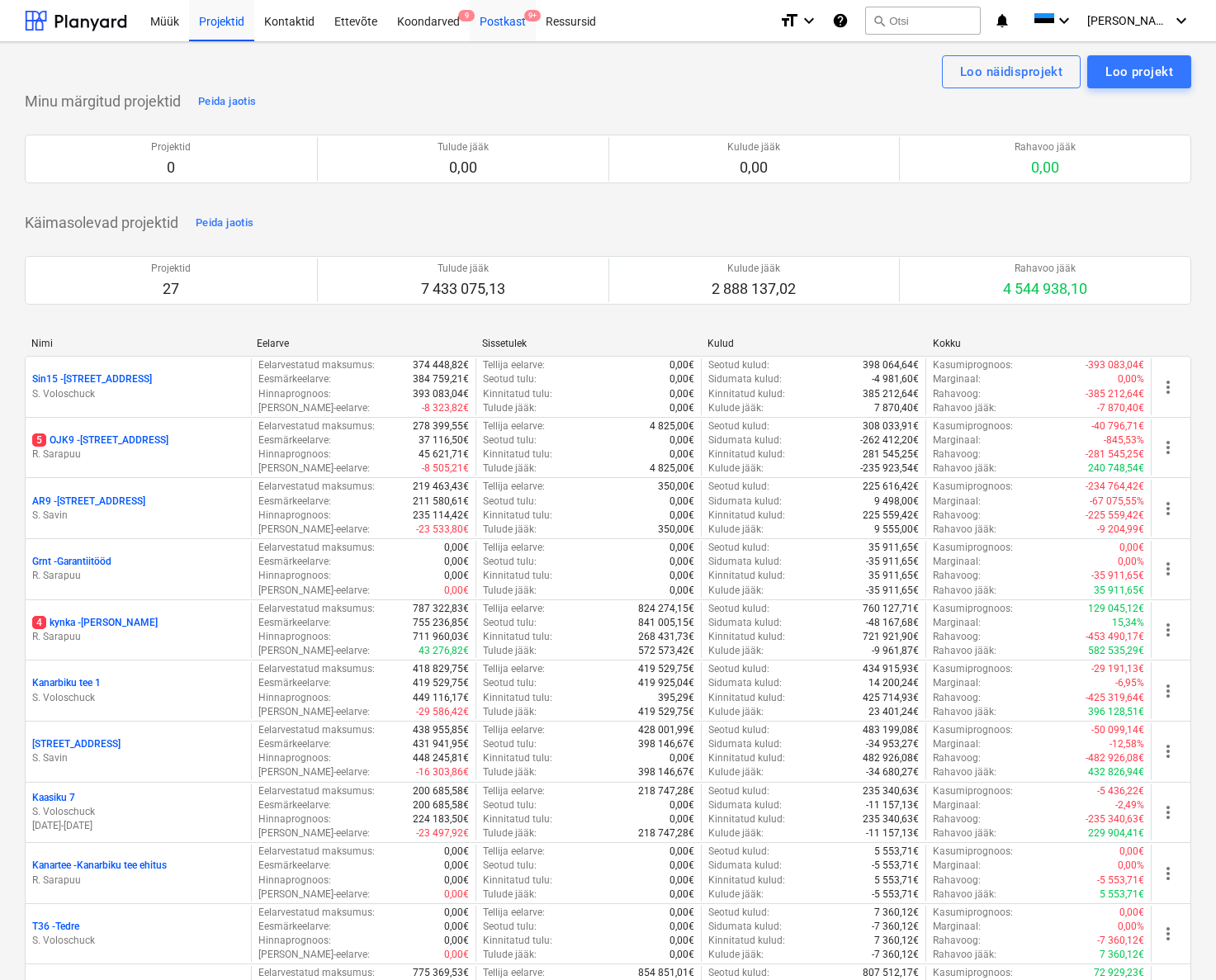
click at [505, 24] on div "Postkast 9+" at bounding box center [502, 20] width 66 height 42
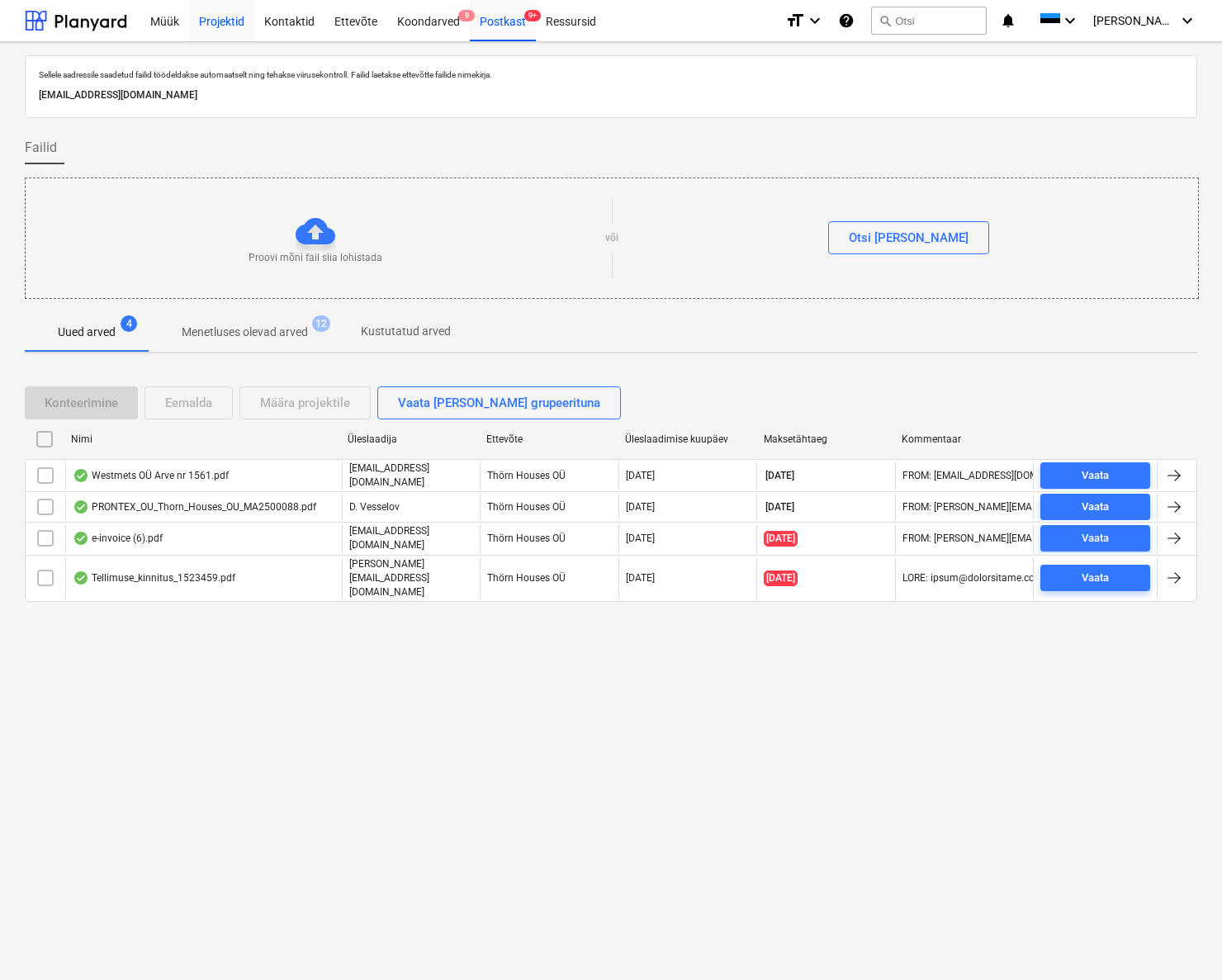
click at [212, 24] on div "Projektid" at bounding box center [221, 20] width 65 height 42
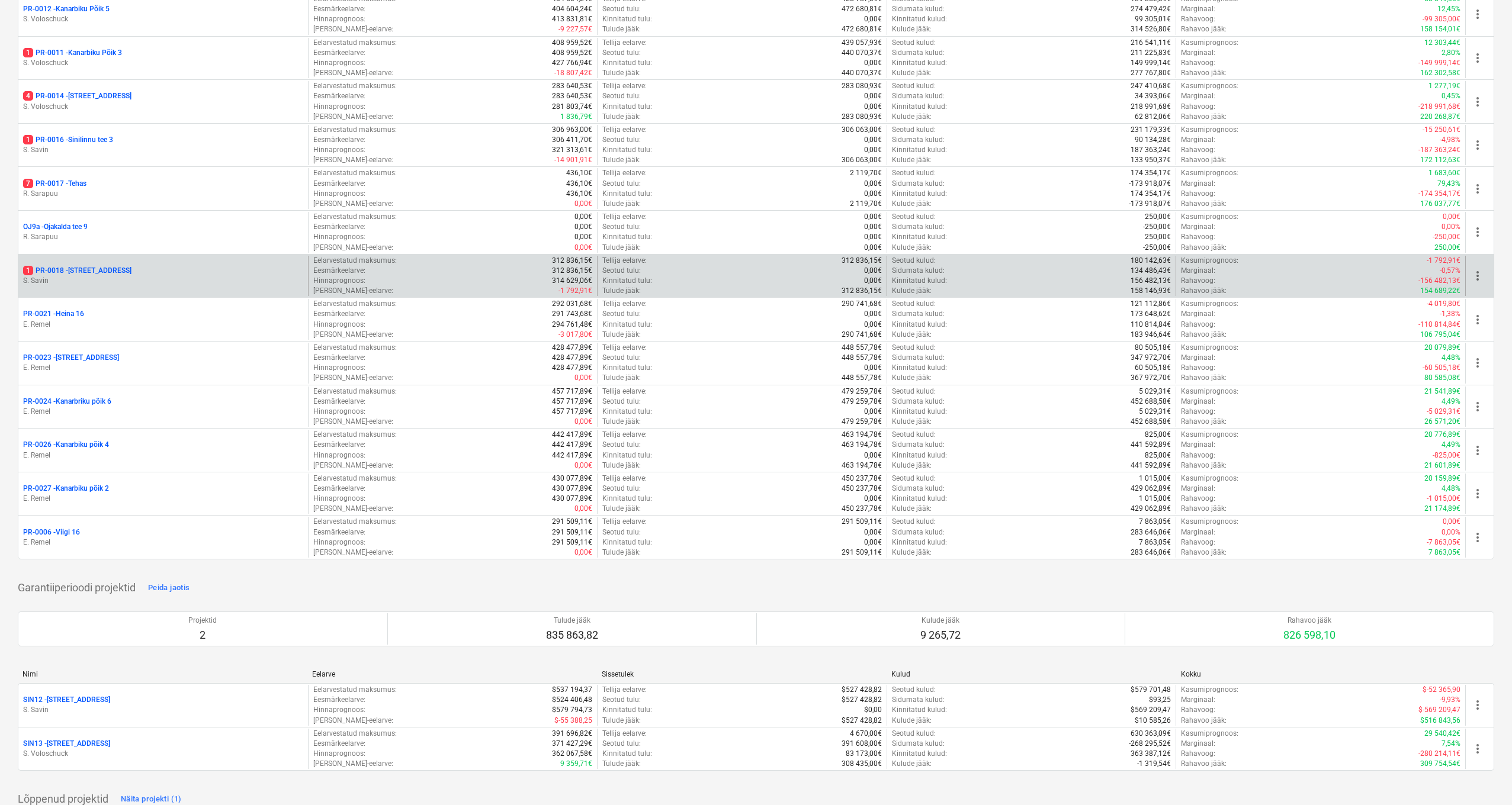
scroll to position [839, 0]
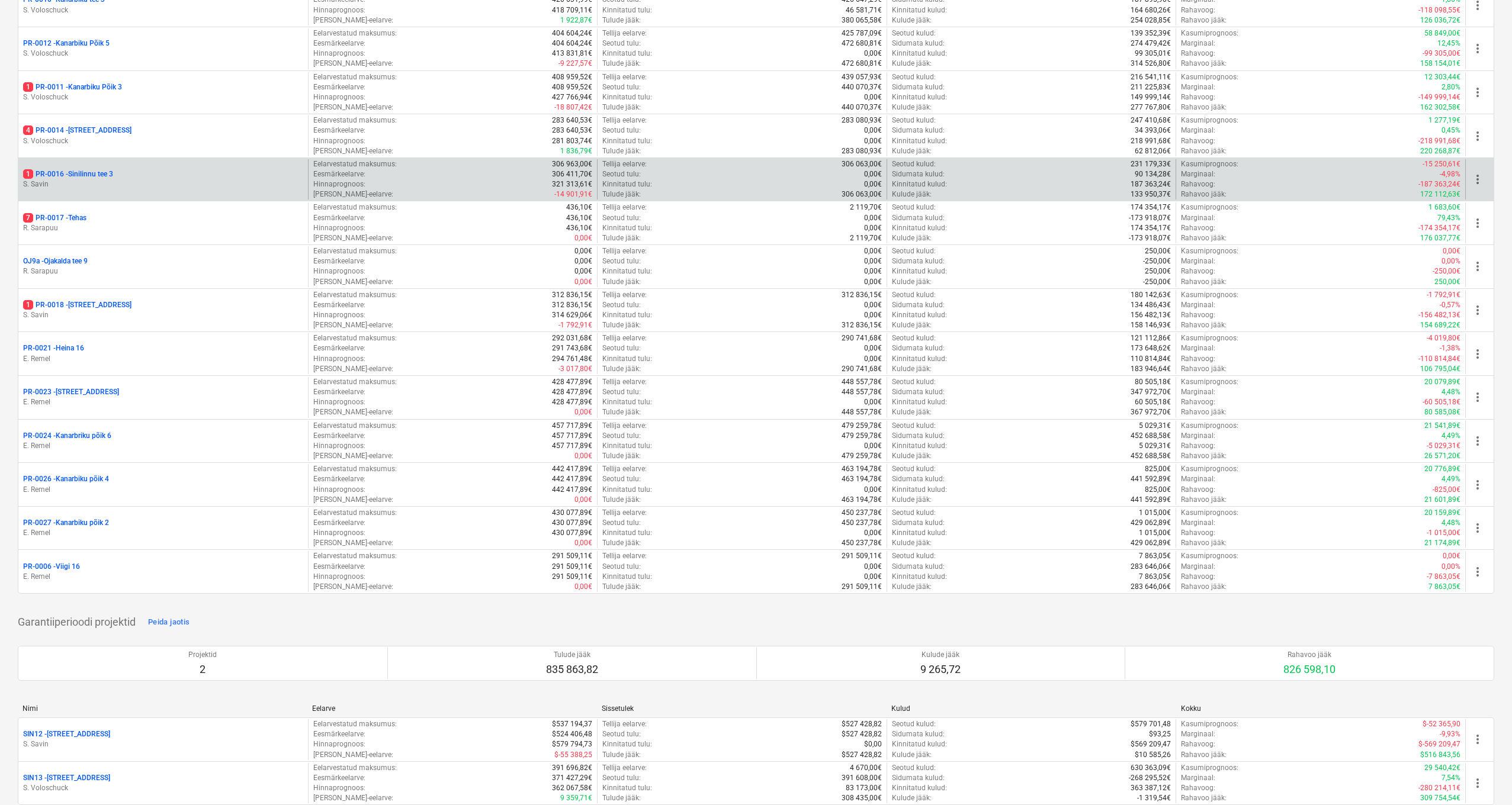
click at [98, 169] on p "1 PR-0016 - Sinilinnu tee 3" at bounding box center [68, 174] width 90 height 10
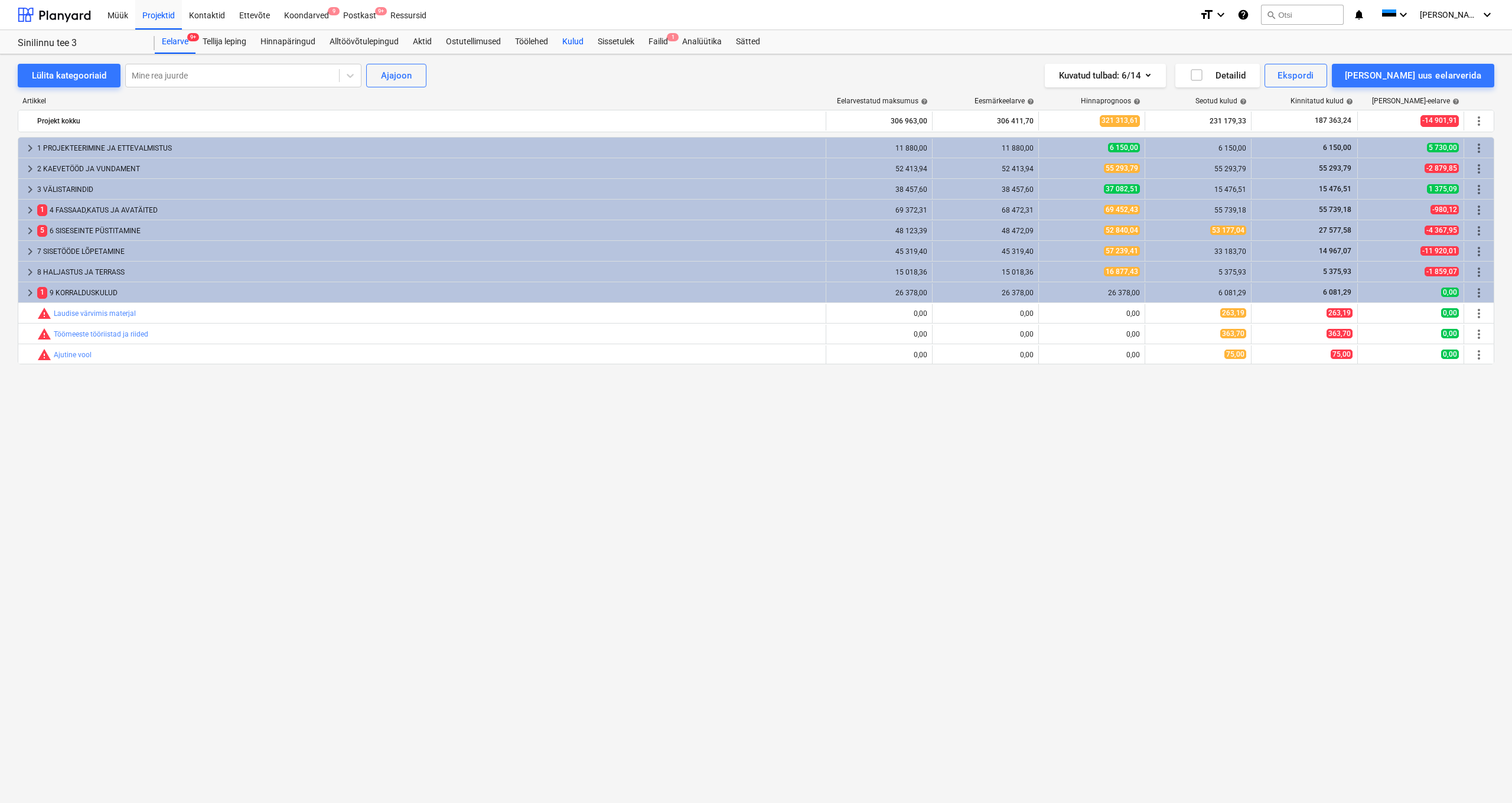
click at [580, 41] on div "Kulud" at bounding box center [573, 42] width 35 height 24
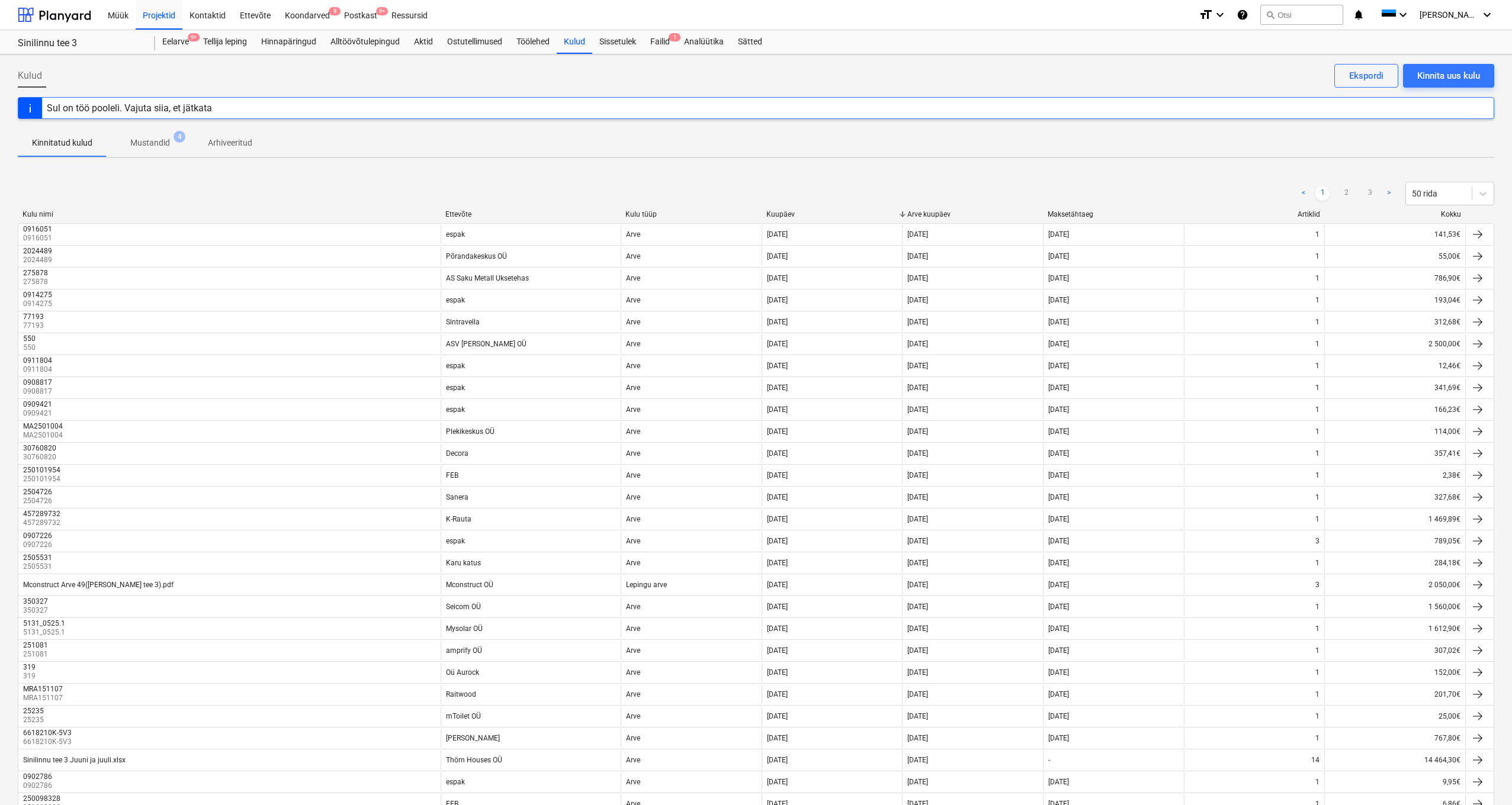
click at [463, 215] on div "Ettevõte" at bounding box center [530, 214] width 171 height 8
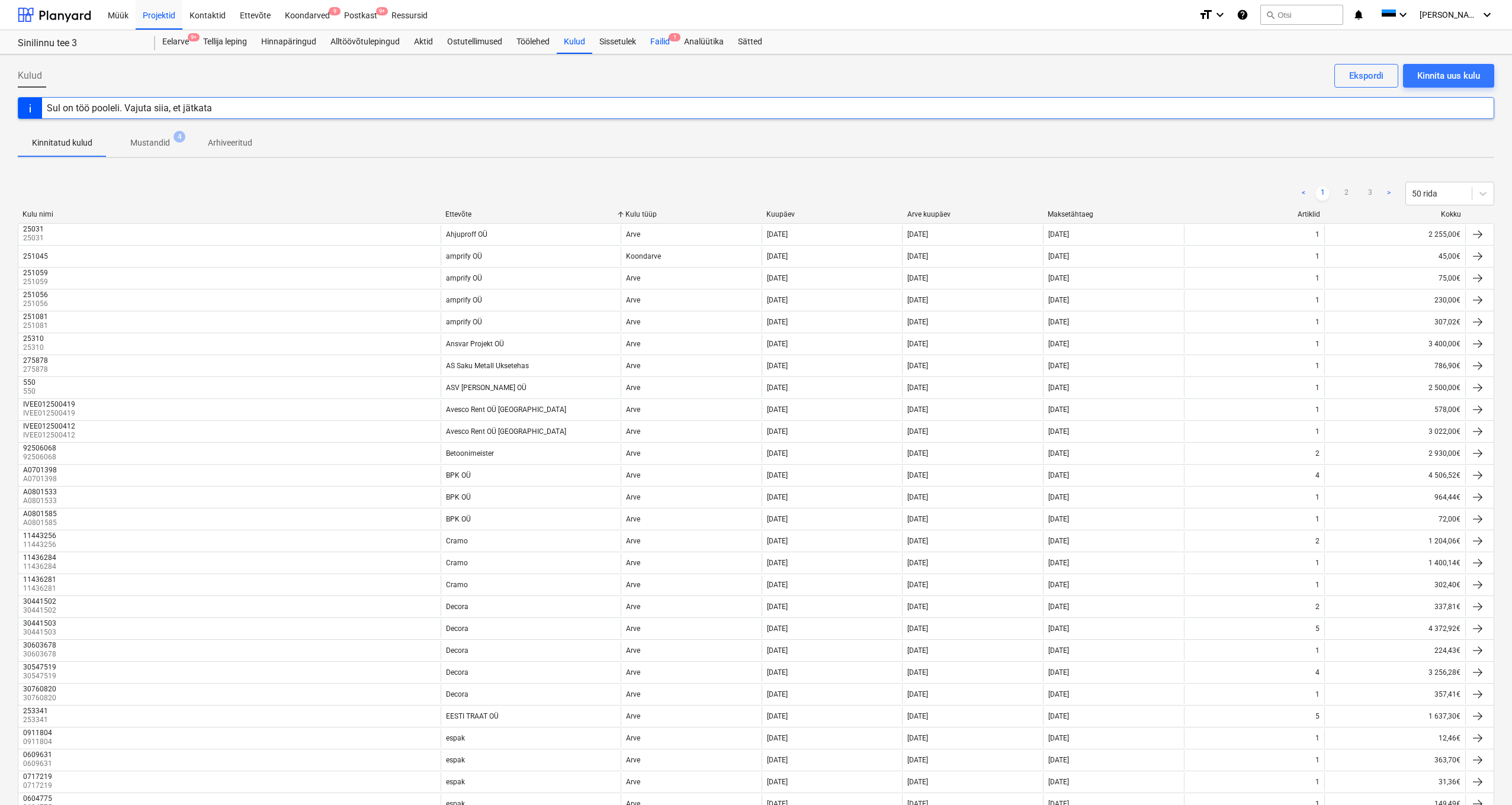
click at [661, 40] on div "Failid 1" at bounding box center [660, 42] width 34 height 24
